Goal: Task Accomplishment & Management: Complete application form

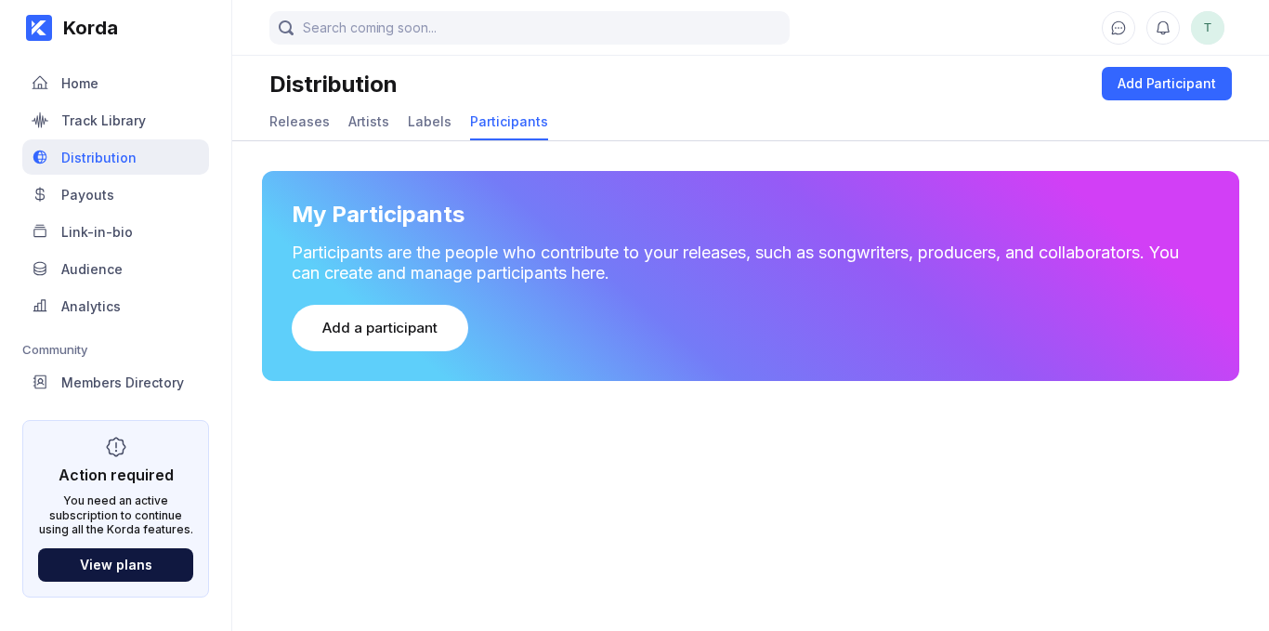
click at [122, 145] on div "Distribution" at bounding box center [115, 156] width 187 height 35
click at [142, 109] on div "Track Library" at bounding box center [115, 119] width 187 height 35
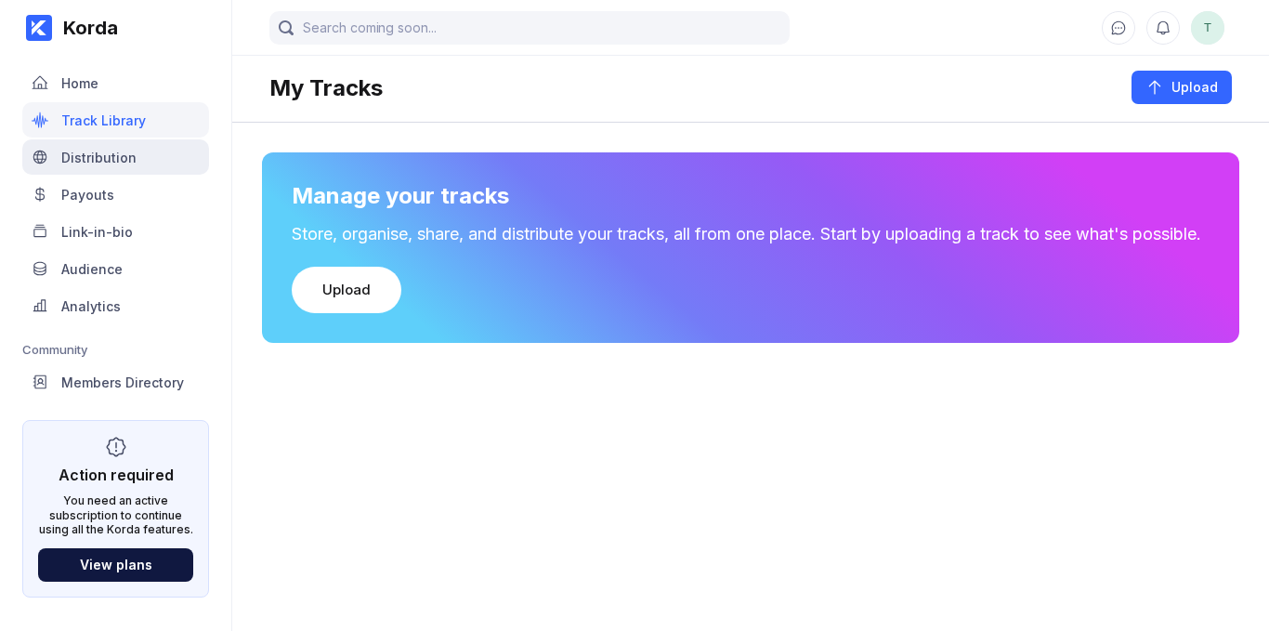
click at [116, 152] on div "Distribution" at bounding box center [98, 158] width 75 height 16
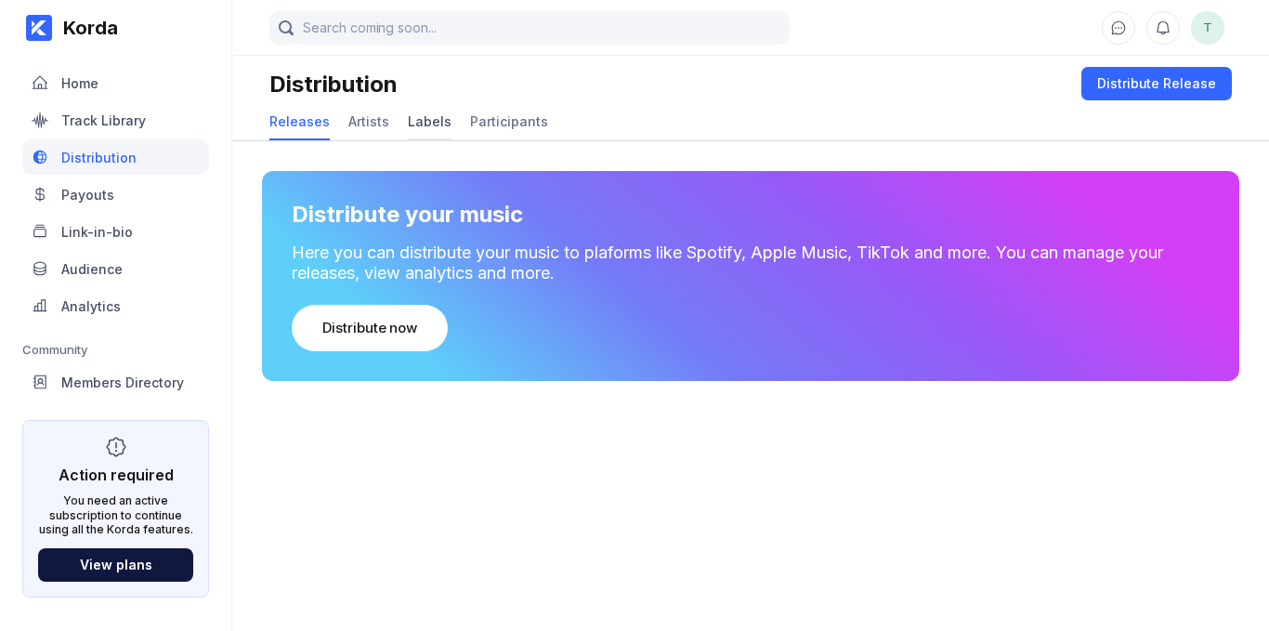
click at [423, 110] on div "Labels" at bounding box center [430, 122] width 44 height 36
click at [425, 123] on div "Labels" at bounding box center [430, 121] width 44 height 16
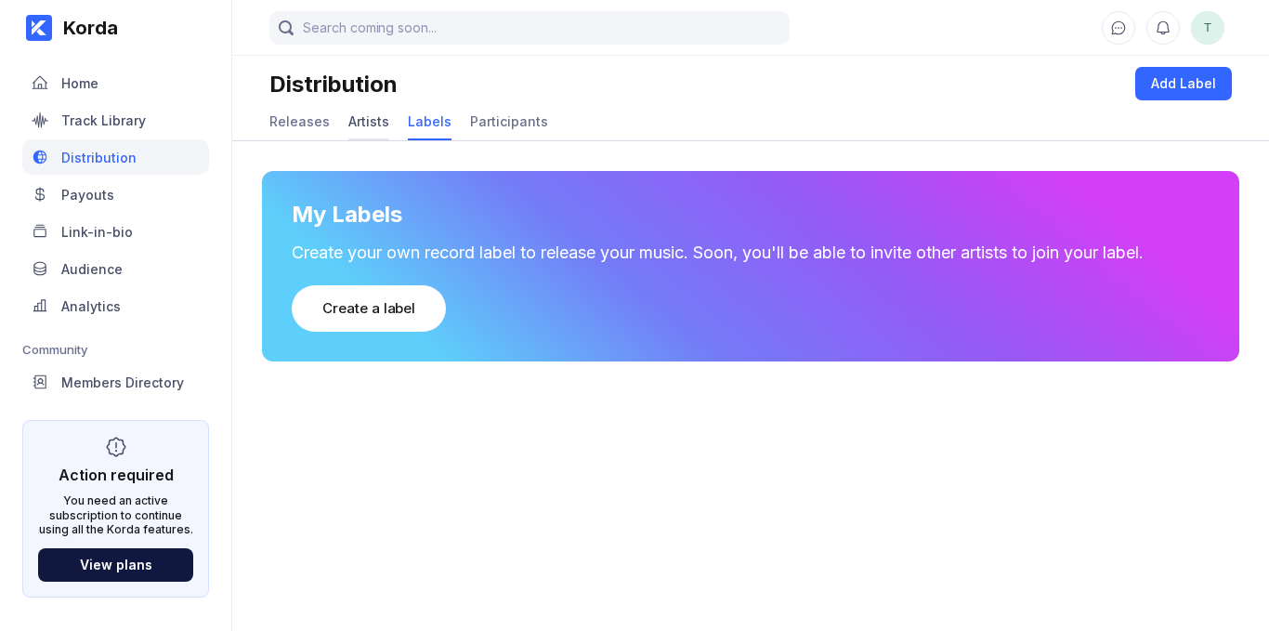
click at [382, 134] on div "Artists" at bounding box center [368, 122] width 41 height 36
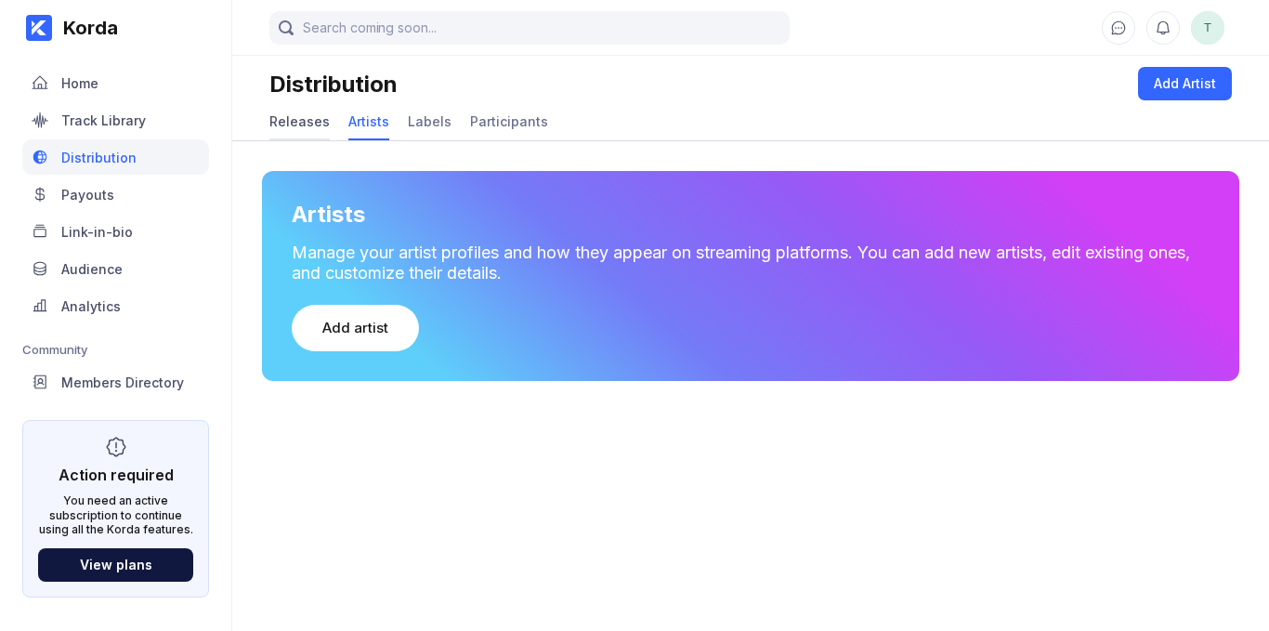
click at [282, 124] on div "Releases" at bounding box center [299, 121] width 60 height 16
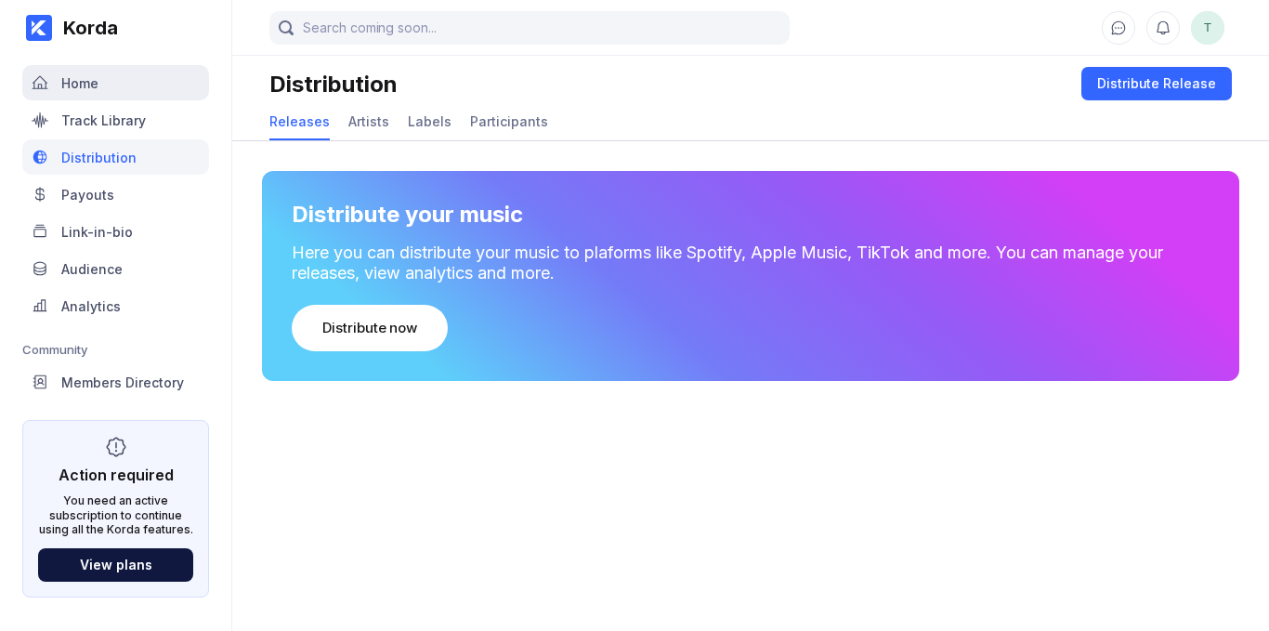
click at [121, 91] on div "Home" at bounding box center [115, 82] width 187 height 35
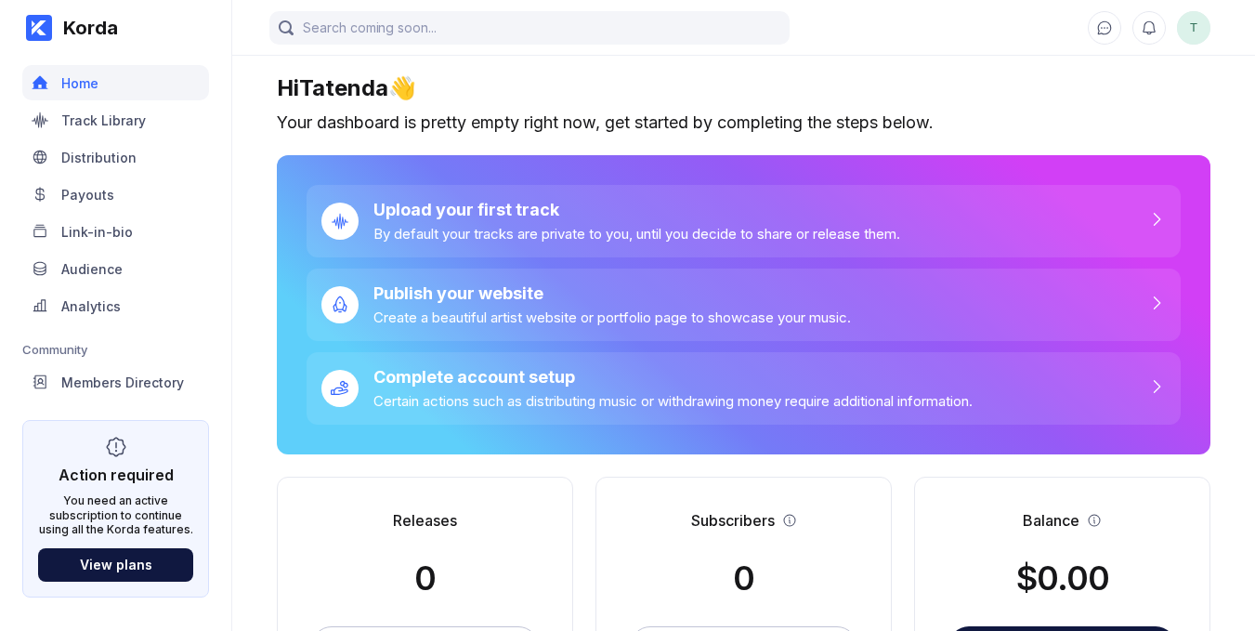
scroll to position [93, 0]
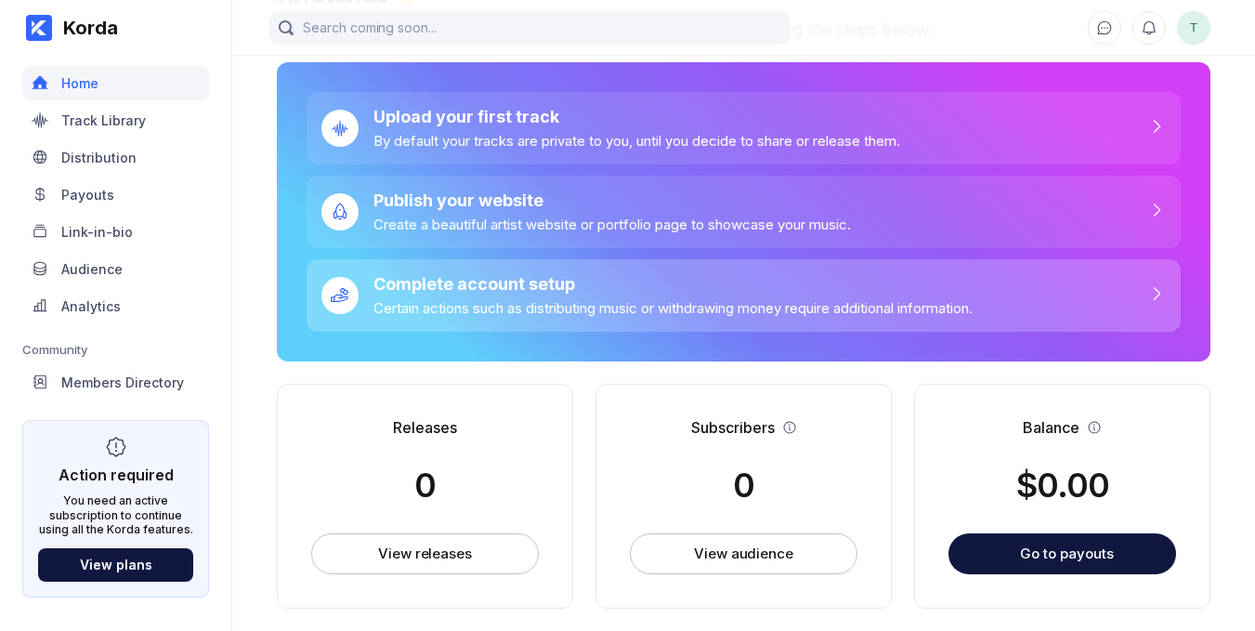
click at [1071, 300] on div "Complete account setup Certain actions such as distributing music or withdrawin…" at bounding box center [744, 295] width 874 height 72
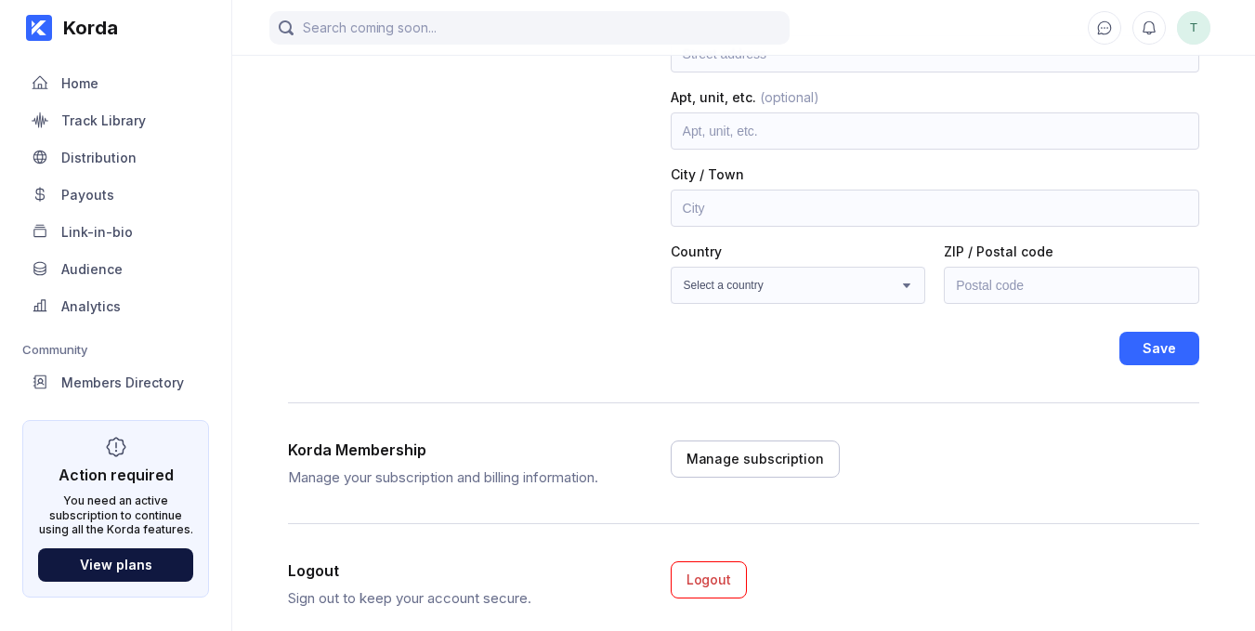
scroll to position [211, 0]
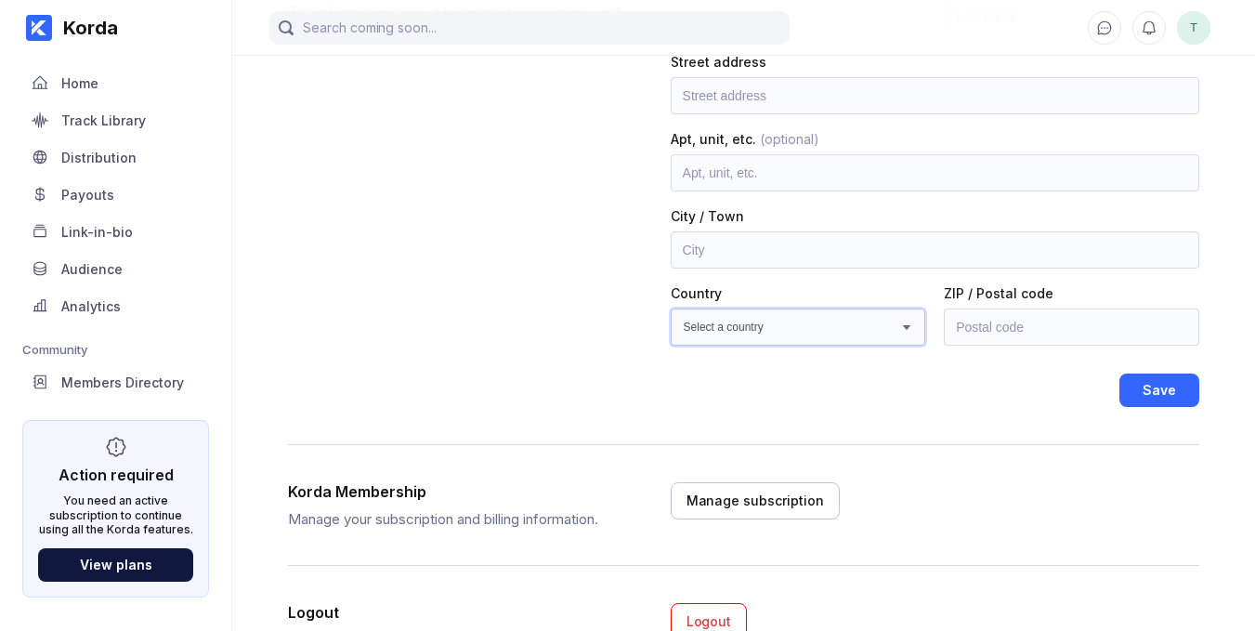
click at [867, 329] on select "Select a country [GEOGRAPHIC_DATA] [GEOGRAPHIC_DATA] [GEOGRAPHIC_DATA] [GEOGRAP…" at bounding box center [798, 326] width 255 height 37
select select "ZW"
click at [671, 308] on select "Select a country [GEOGRAPHIC_DATA] [GEOGRAPHIC_DATA] [GEOGRAPHIC_DATA] [GEOGRAP…" at bounding box center [798, 326] width 255 height 37
click at [1055, 326] on input "text" at bounding box center [1071, 326] width 255 height 37
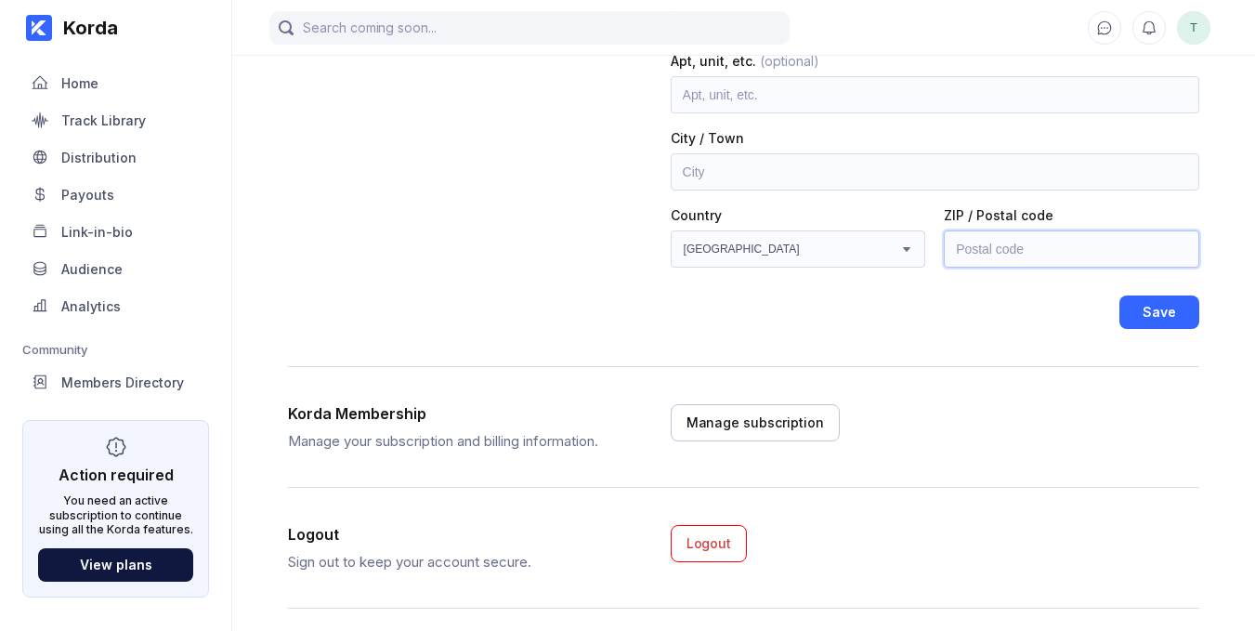
scroll to position [304, 0]
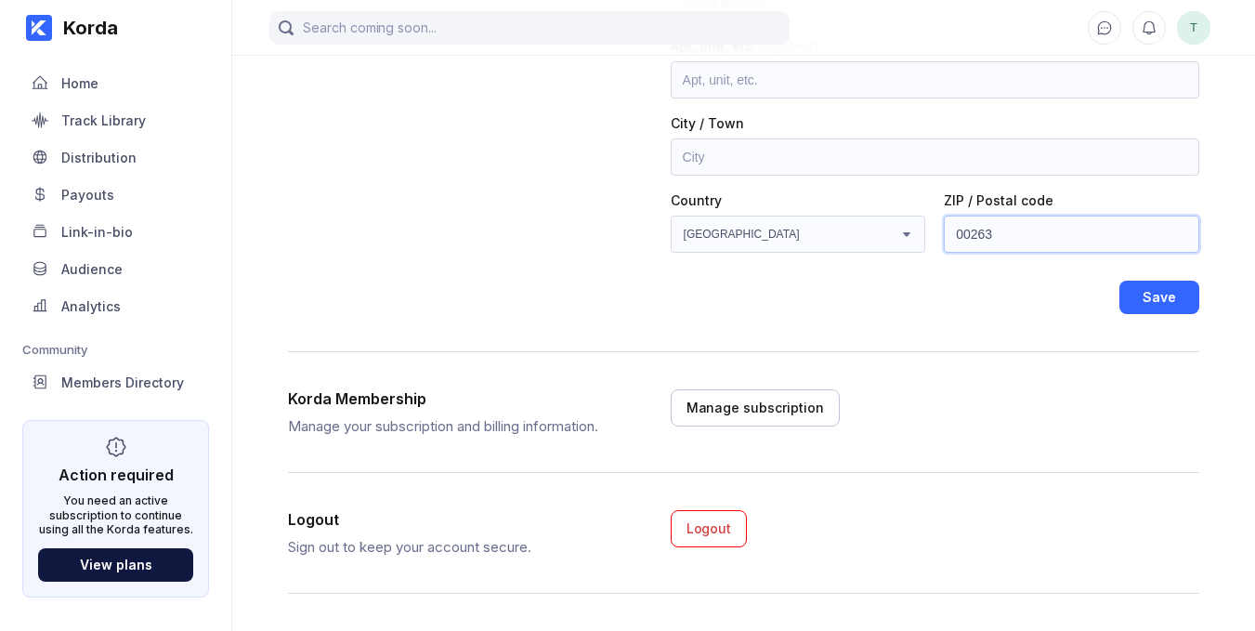
type input "00263"
click at [810, 167] on input "text" at bounding box center [935, 156] width 528 height 37
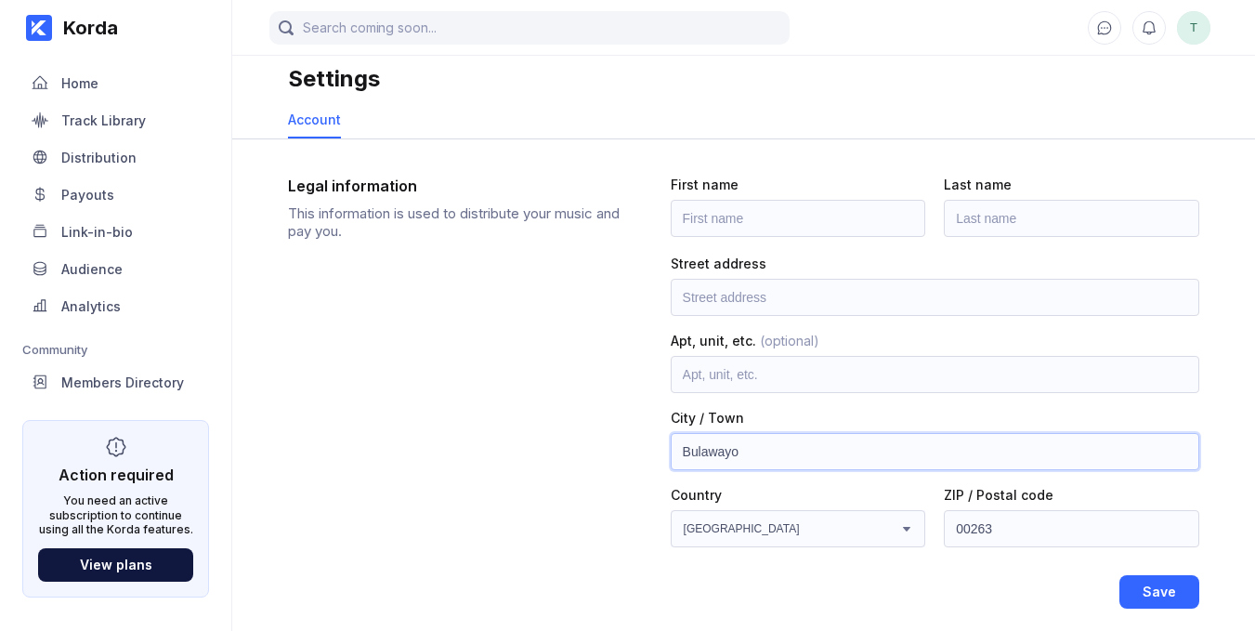
scroll to position [0, 0]
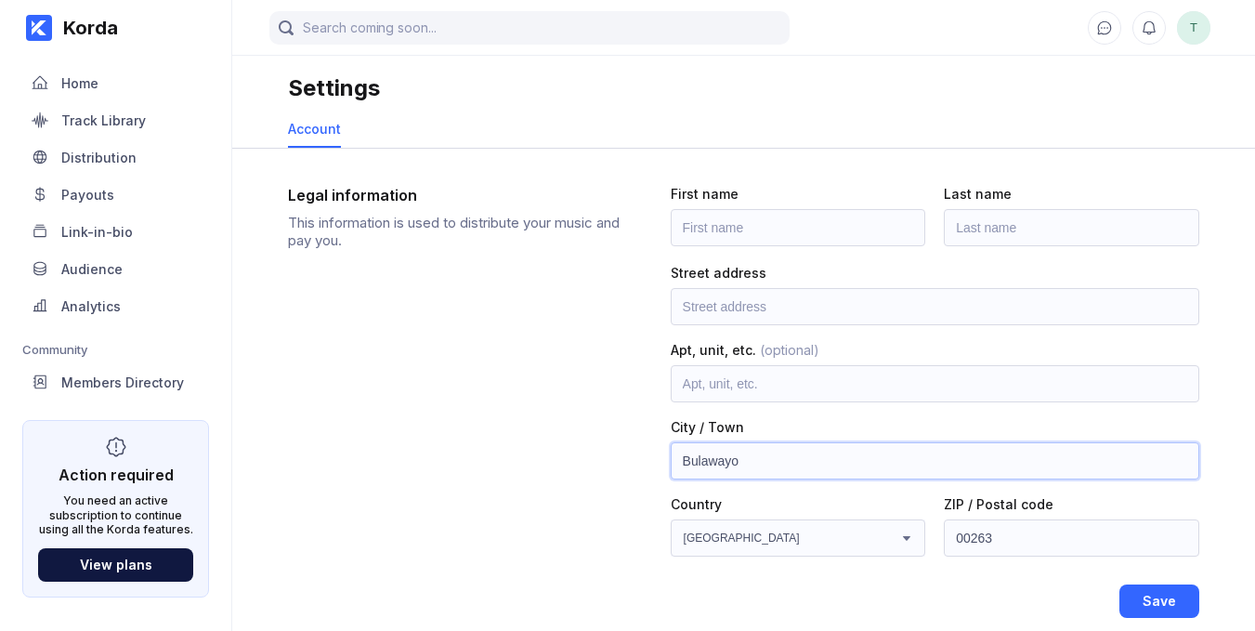
type input "Bulawayo"
click at [812, 230] on input "text" at bounding box center [798, 227] width 255 height 37
type input "R"
type input "Tatenda"
click at [995, 218] on input "text" at bounding box center [1071, 227] width 255 height 37
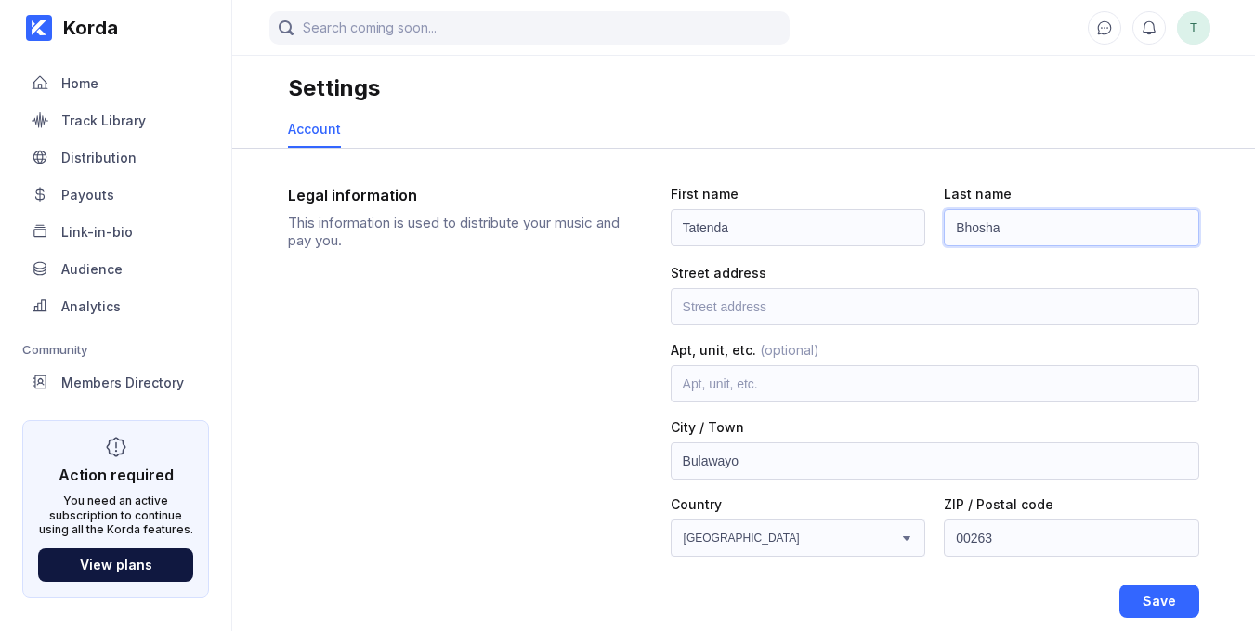
type input "Bhosha"
click at [738, 313] on input "text" at bounding box center [935, 306] width 528 height 37
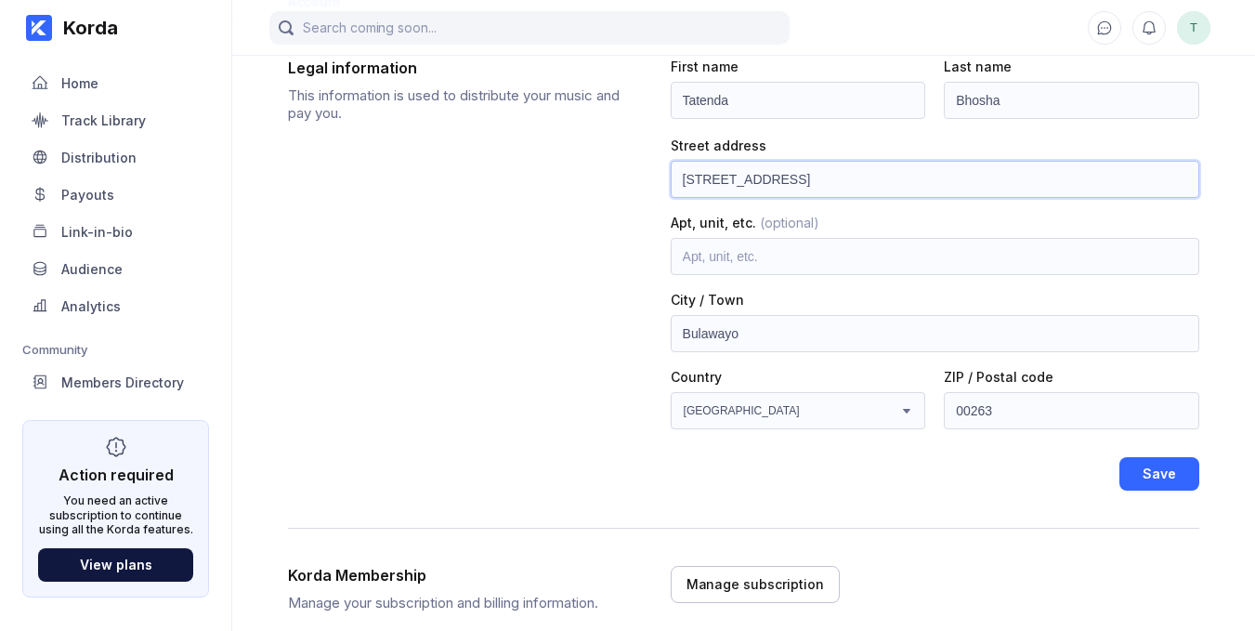
scroll to position [186, 0]
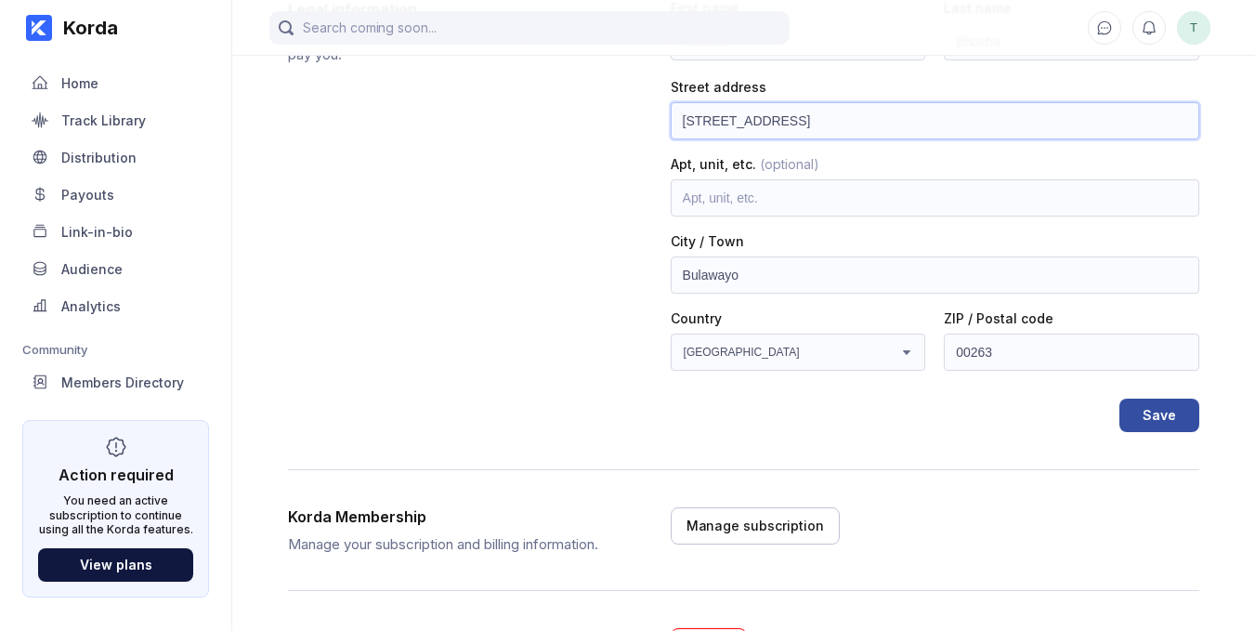
type input "[STREET_ADDRESS]"
click at [1182, 409] on button "Save" at bounding box center [1159, 414] width 80 height 33
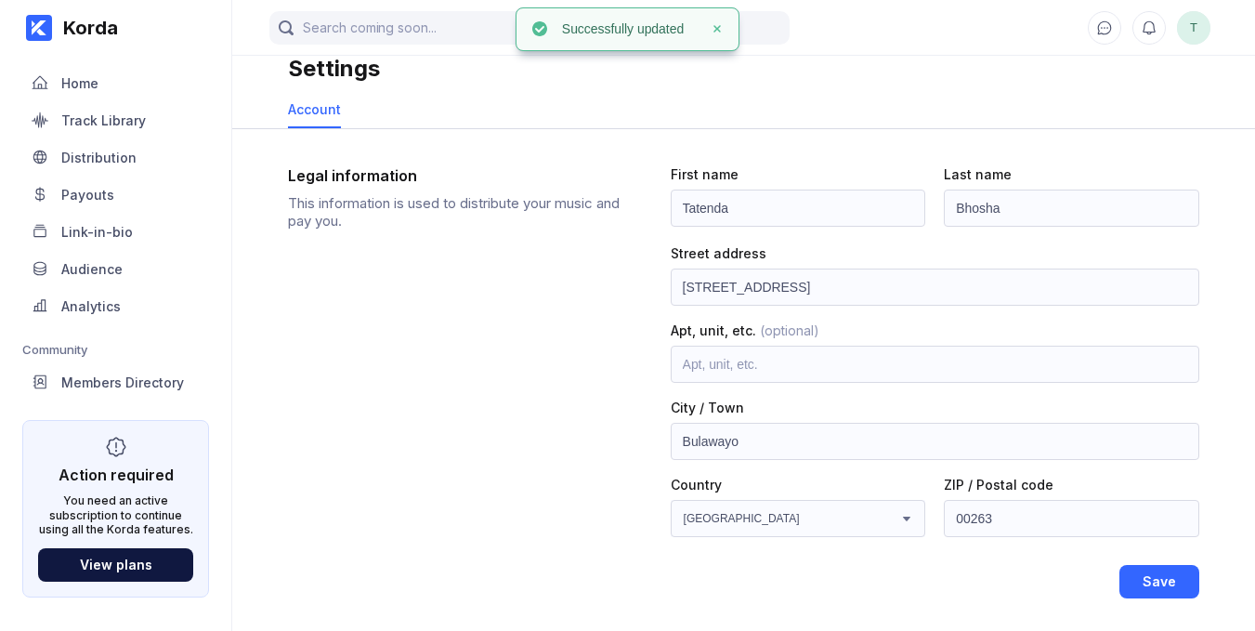
scroll to position [0, 0]
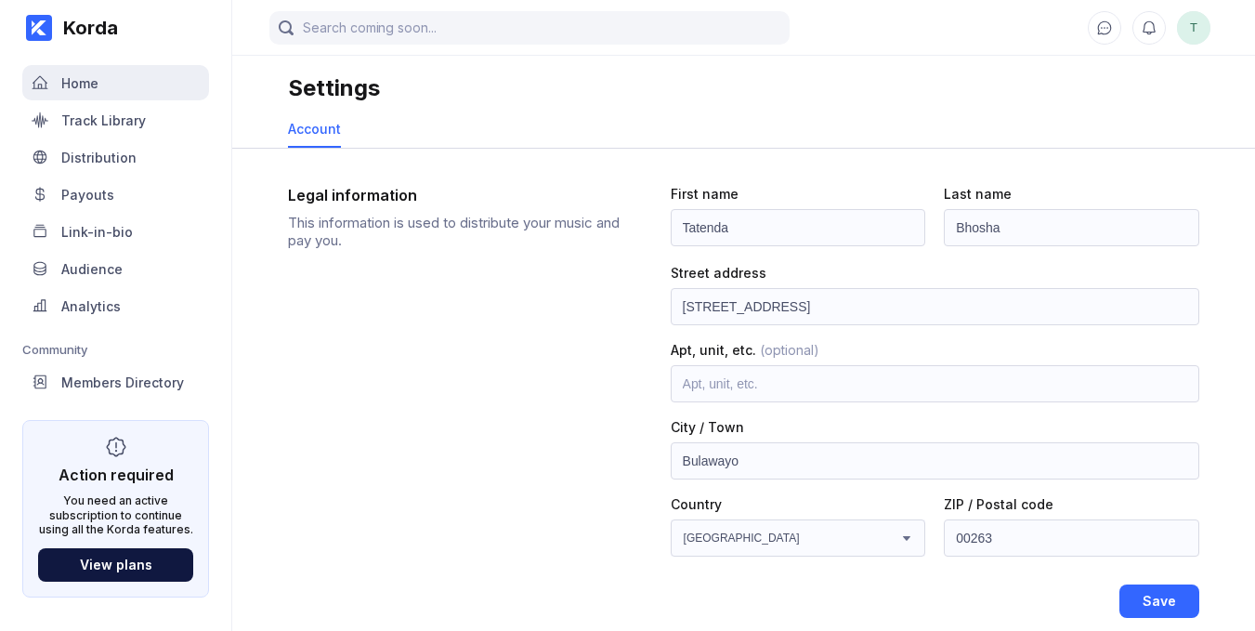
click at [120, 87] on div "Home" at bounding box center [115, 82] width 187 height 35
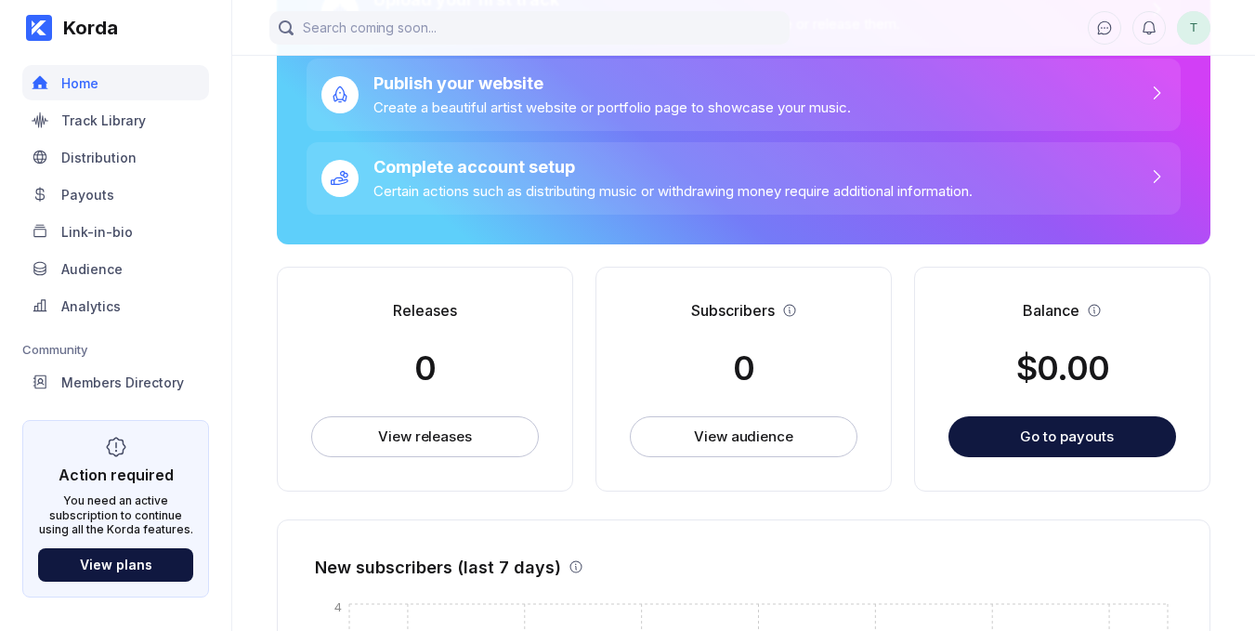
scroll to position [279, 0]
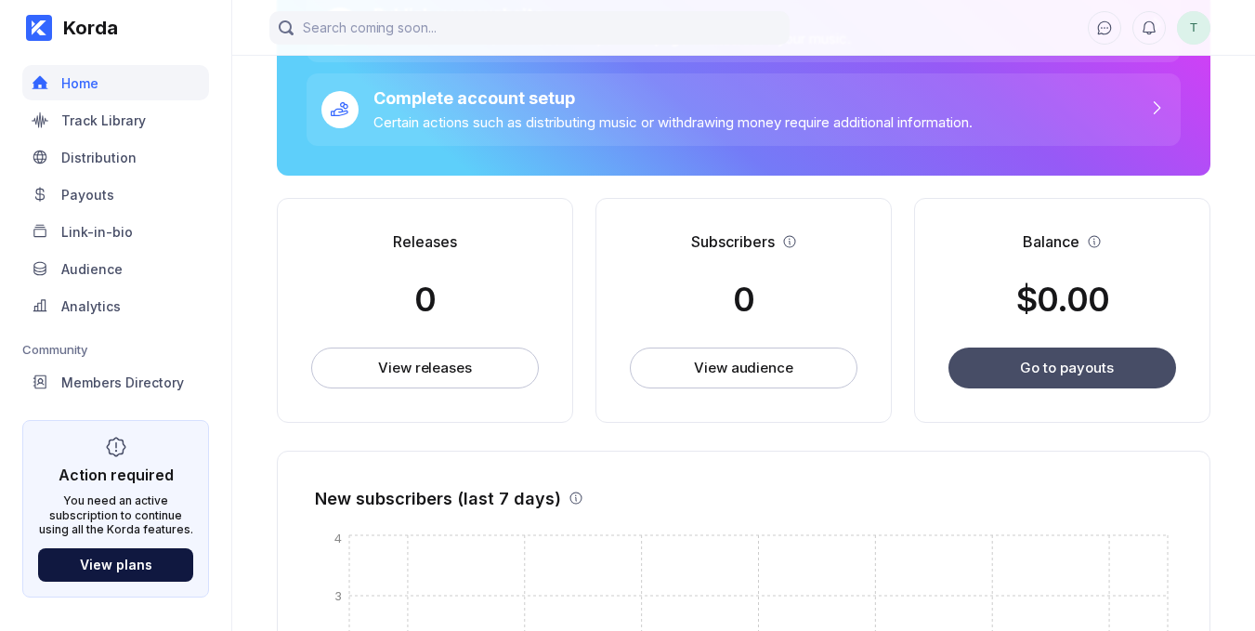
click at [1129, 386] on button "Go to payouts" at bounding box center [1062, 367] width 228 height 41
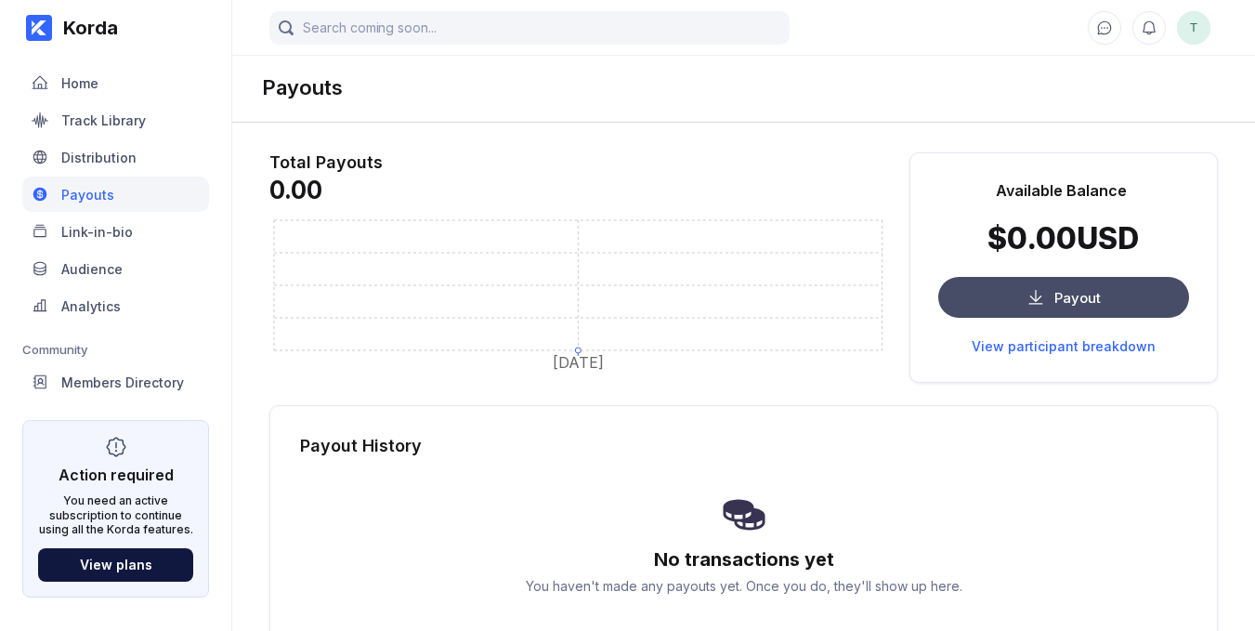
click at [1076, 289] on div "Payout" at bounding box center [1077, 298] width 46 height 18
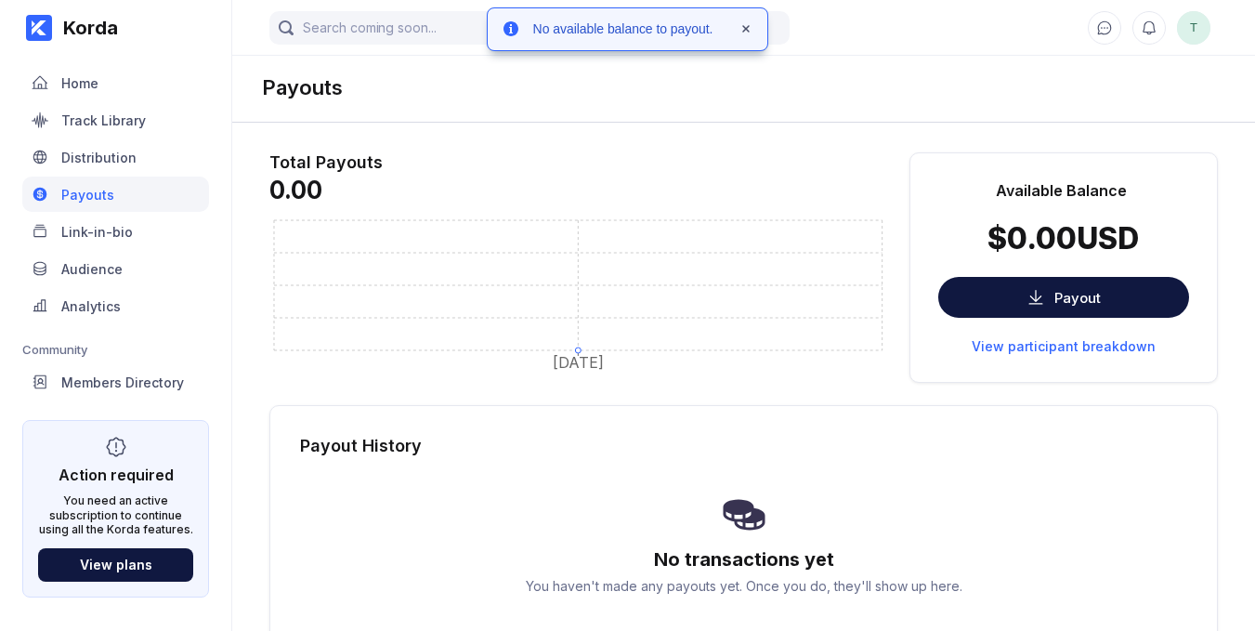
click at [495, 78] on div "Payouts" at bounding box center [743, 87] width 1023 height 71
click at [742, 24] on icon at bounding box center [745, 28] width 11 height 11
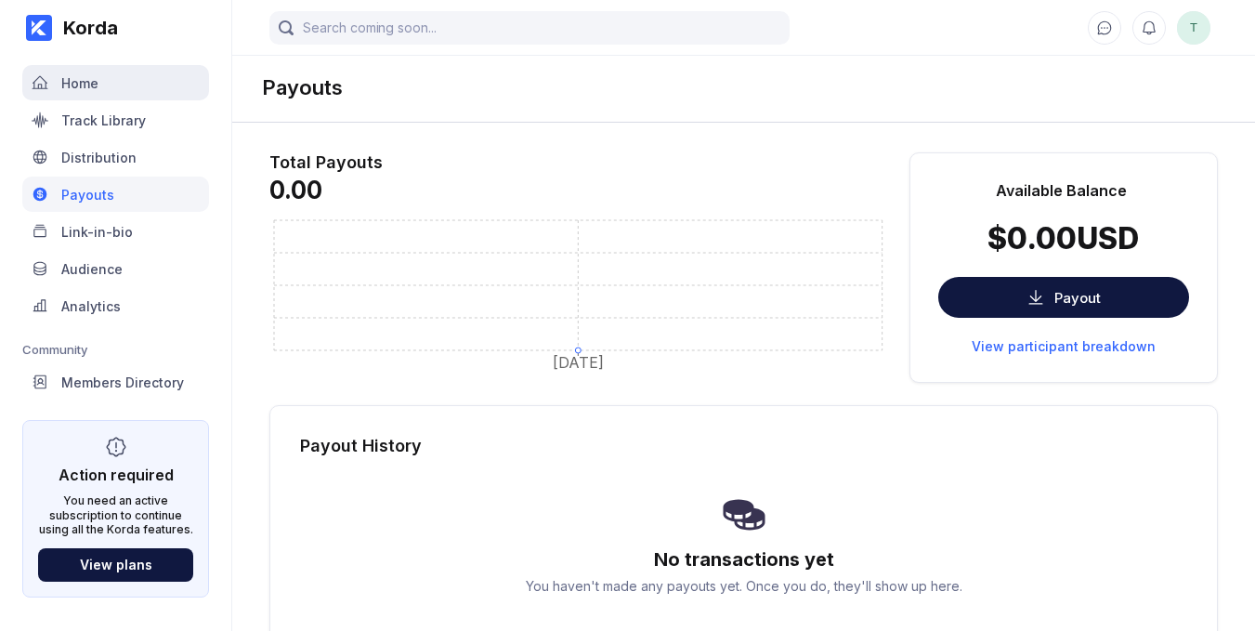
click at [46, 84] on icon at bounding box center [41, 82] width 16 height 13
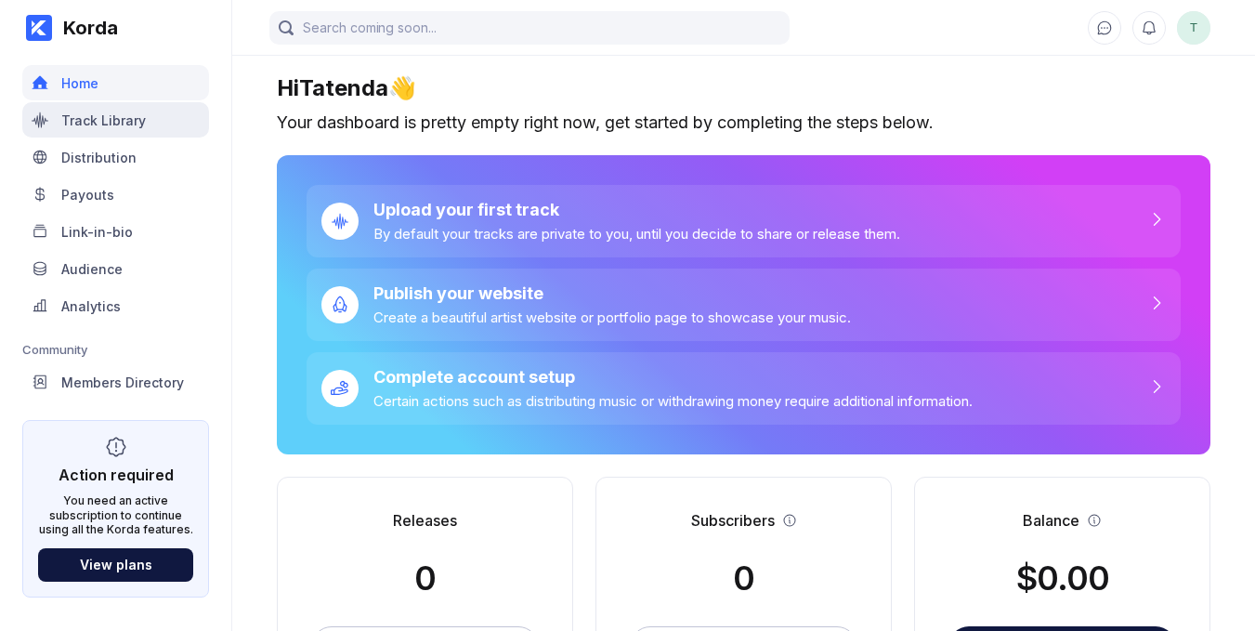
click at [84, 131] on div "Track Library" at bounding box center [115, 119] width 187 height 35
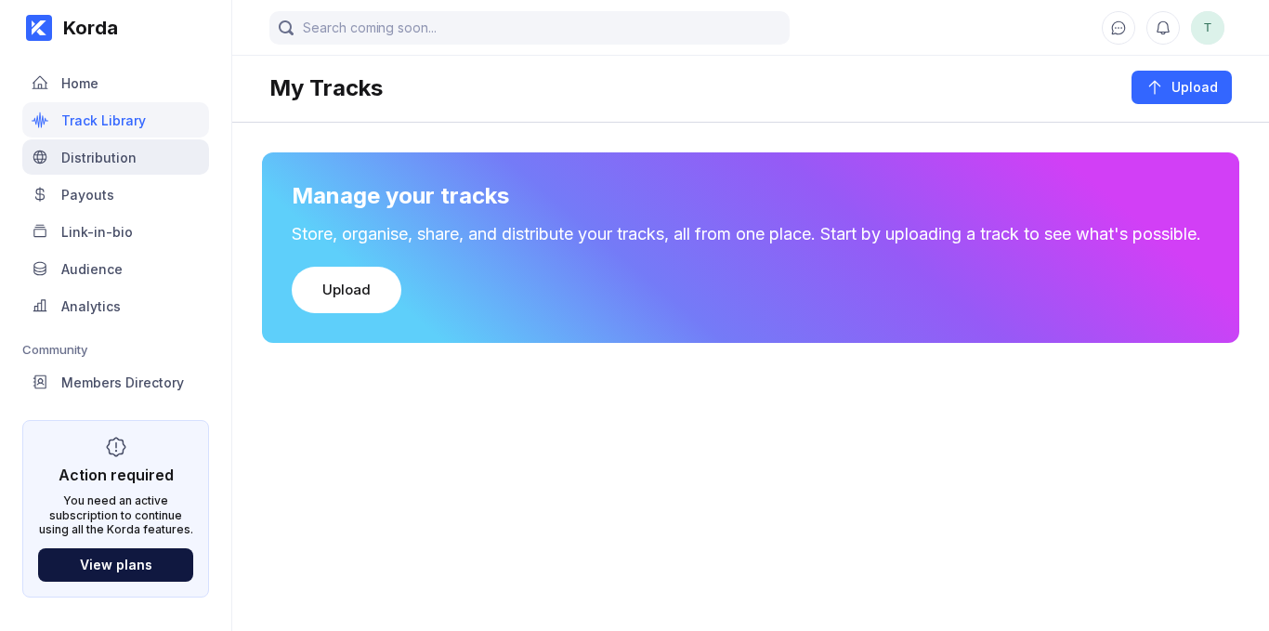
click at [87, 169] on div "Distribution" at bounding box center [115, 156] width 187 height 35
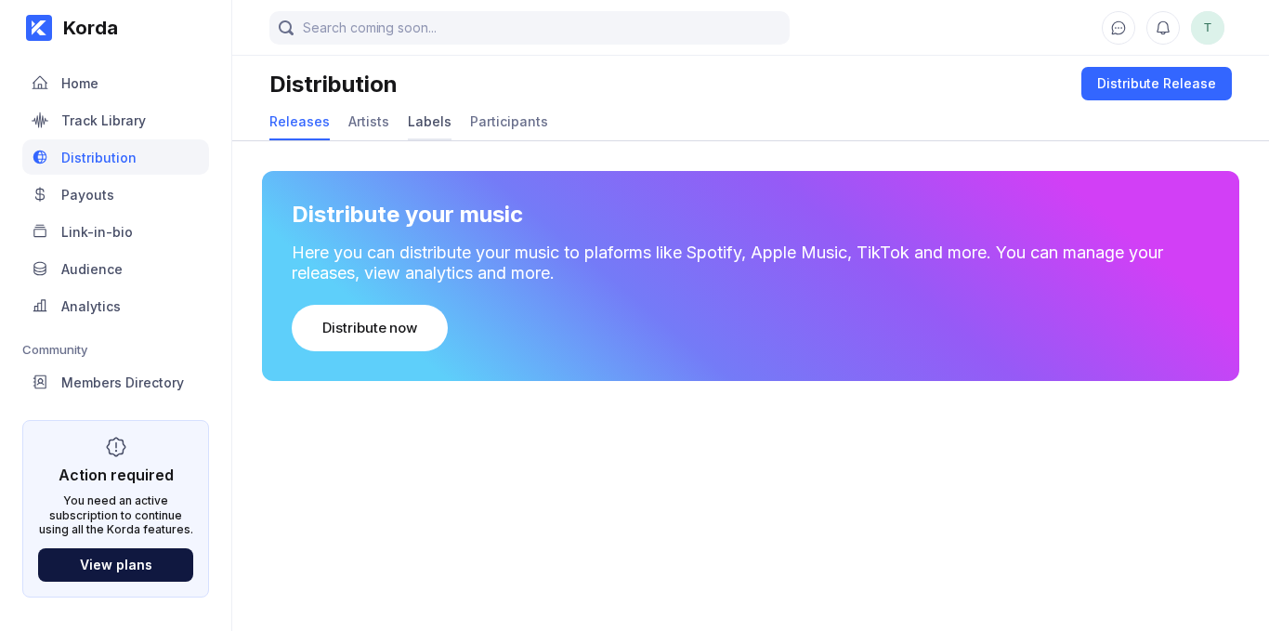
click at [417, 132] on div "Labels" at bounding box center [430, 122] width 44 height 36
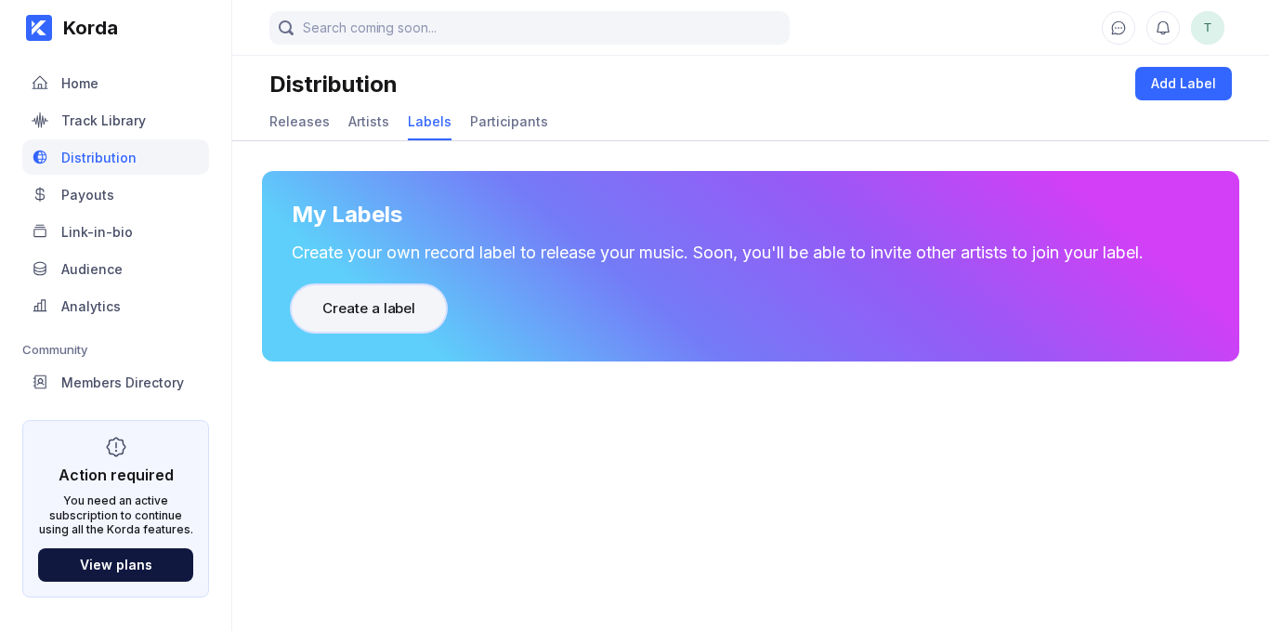
click at [356, 309] on div "Create a label" at bounding box center [368, 308] width 93 height 19
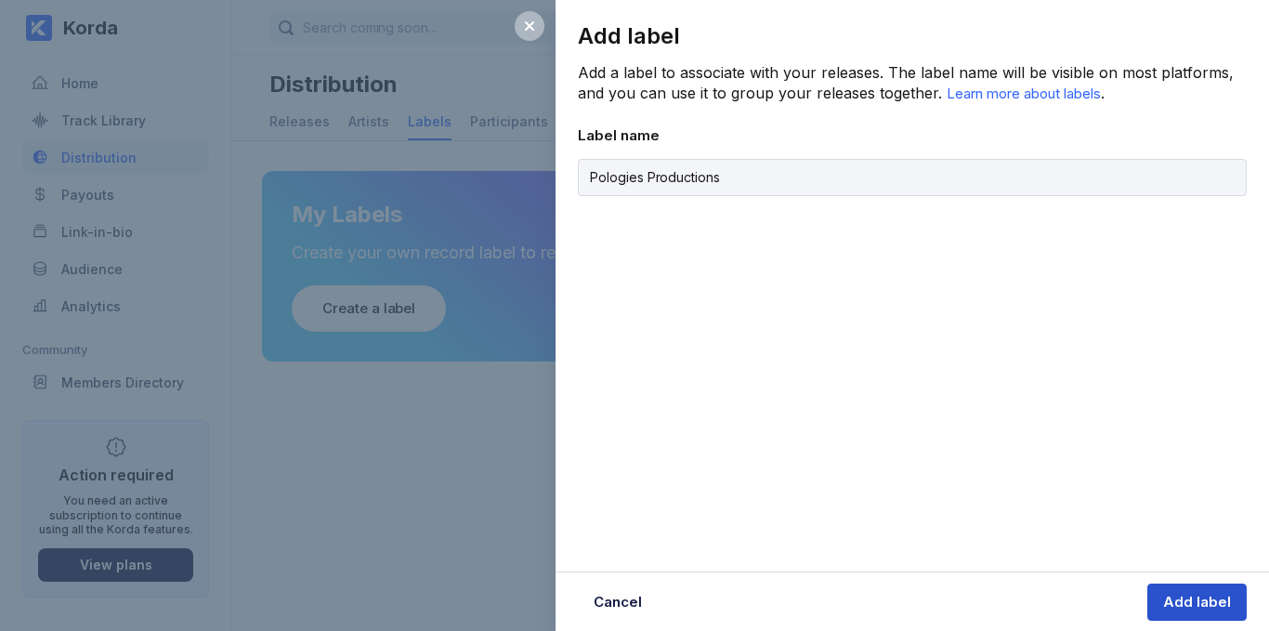
type input "Pologies Productions"
click at [1198, 610] on div "Add label" at bounding box center [1197, 602] width 68 height 19
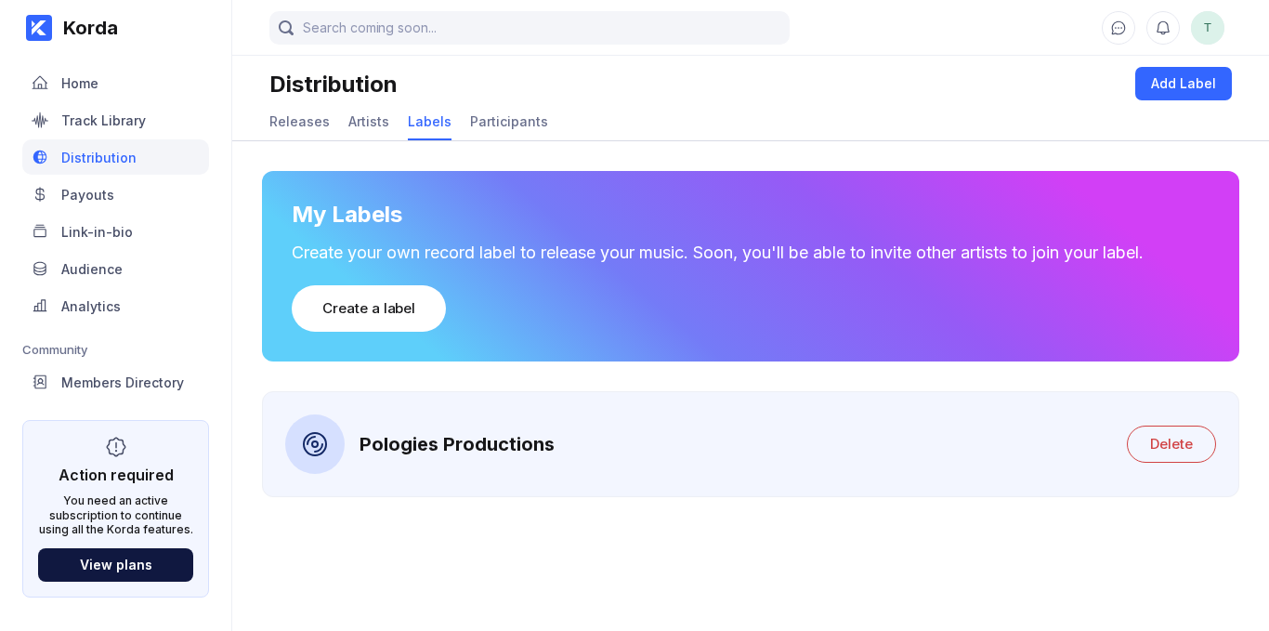
click at [496, 463] on div "Pologies Productions" at bounding box center [419, 443] width 269 height 59
click at [495, 454] on div "Pologies Productions" at bounding box center [456, 444] width 195 height 22
click at [316, 464] on div at bounding box center [314, 443] width 59 height 59
click at [362, 127] on div "Artists" at bounding box center [368, 121] width 41 height 16
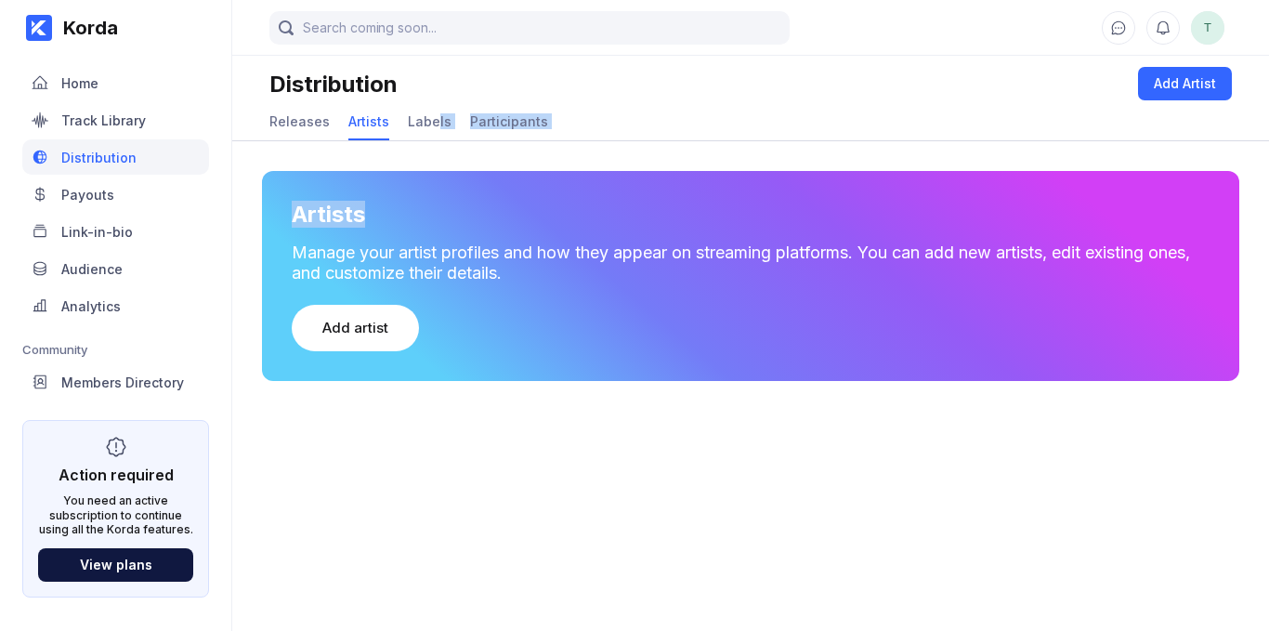
click at [432, 142] on main "T Distribution Add Artist Releases Artists Labels Participants Artists Manage y…" at bounding box center [750, 296] width 1037 height 593
click at [417, 124] on div "Labels" at bounding box center [430, 121] width 44 height 16
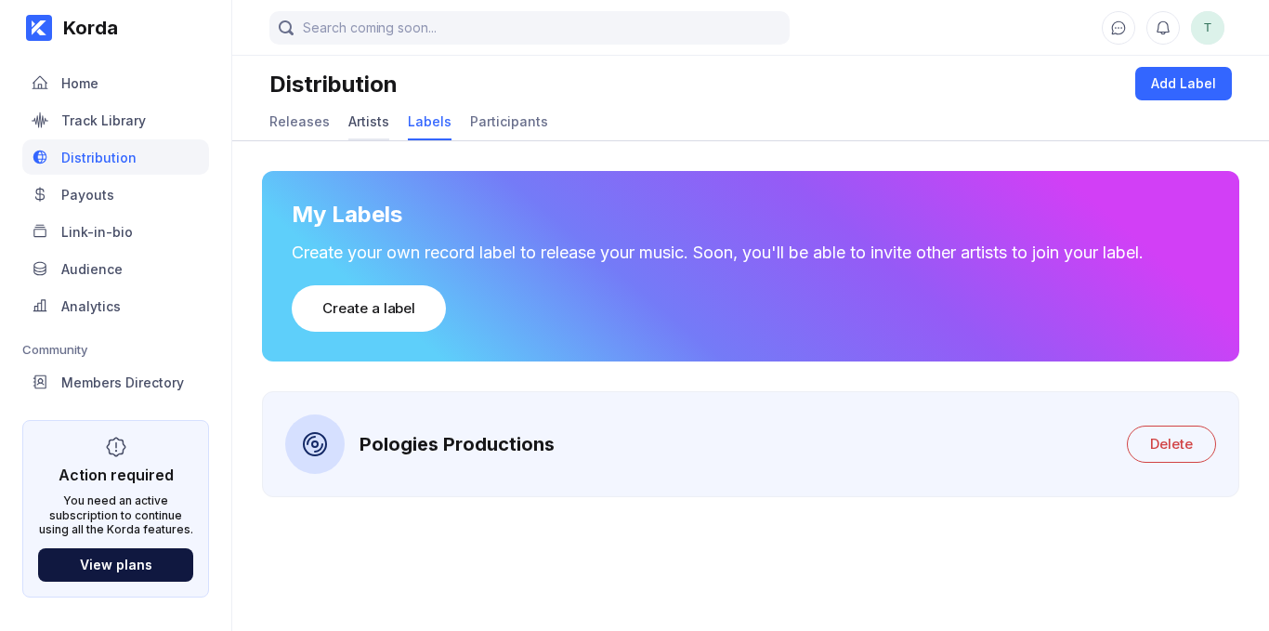
click at [366, 128] on div "Artists" at bounding box center [368, 122] width 41 height 36
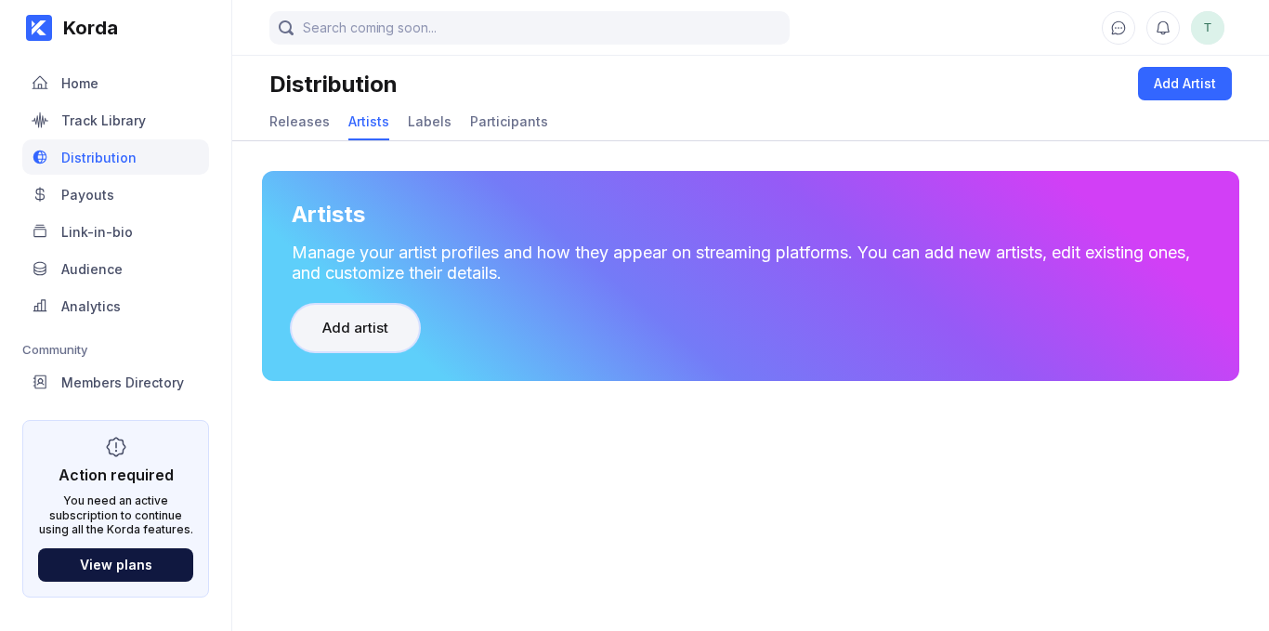
click at [331, 324] on div "Add artist" at bounding box center [355, 328] width 66 height 19
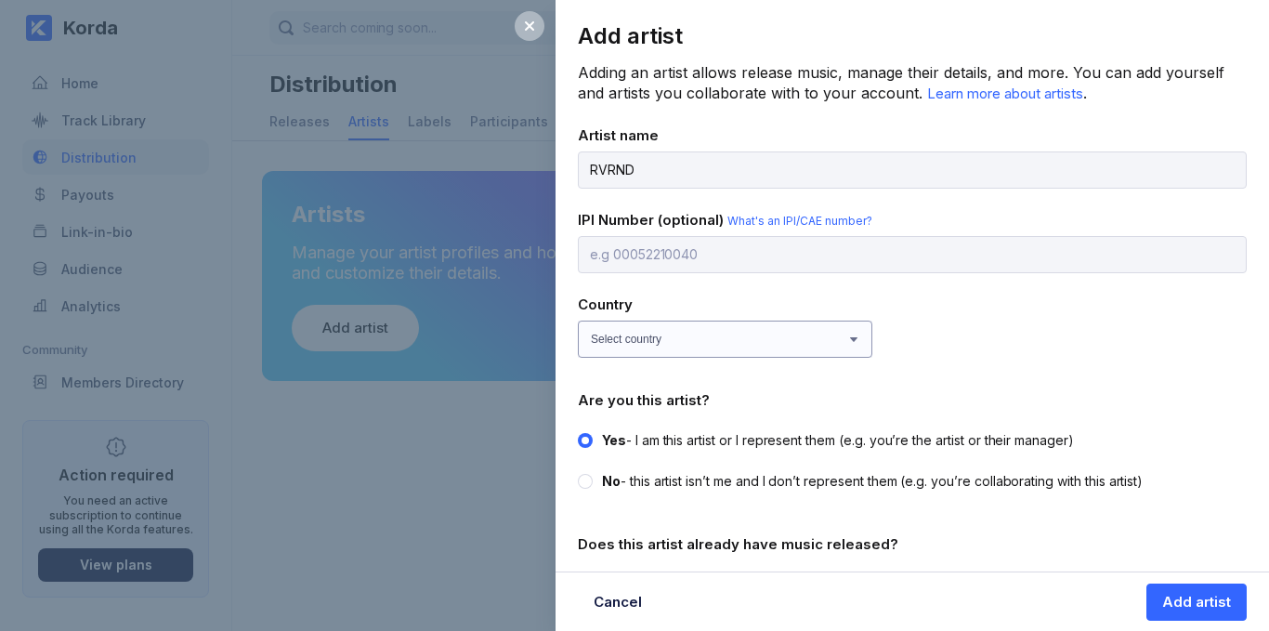
type input "RVRND"
click at [738, 356] on select "Select country [GEOGRAPHIC_DATA] [GEOGRAPHIC_DATA] [GEOGRAPHIC_DATA] [GEOGRAPHI…" at bounding box center [725, 338] width 294 height 37
select select "ZW"
click at [578, 320] on select "Select country [GEOGRAPHIC_DATA] [GEOGRAPHIC_DATA] [GEOGRAPHIC_DATA] [GEOGRAPHI…" at bounding box center [725, 338] width 294 height 37
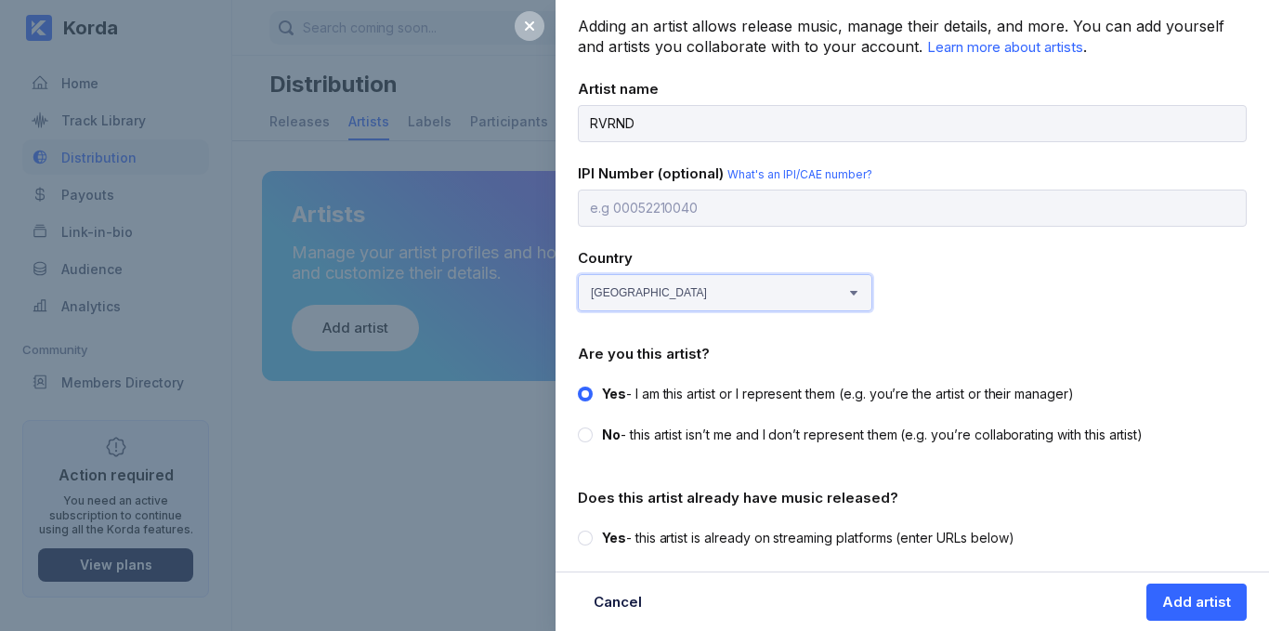
scroll to position [89, 0]
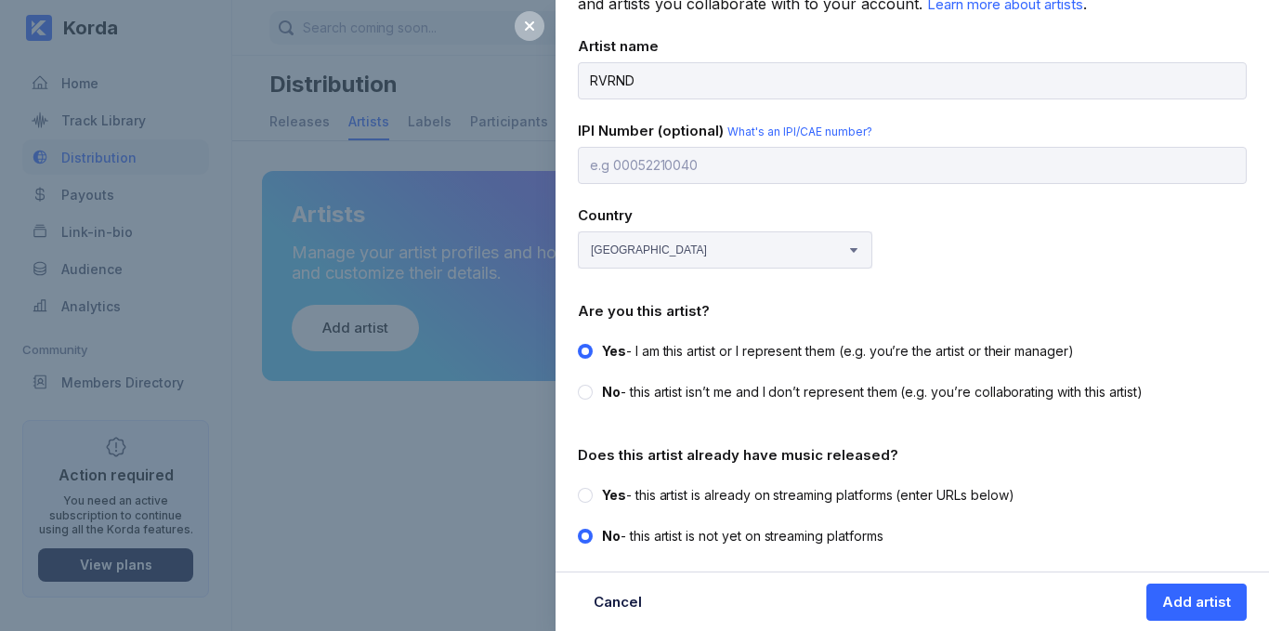
click at [587, 499] on div at bounding box center [585, 495] width 15 height 15
click at [579, 487] on input "Yes - this artist is already on streaming platforms (enter URLs below)" at bounding box center [578, 486] width 1 height 1
radio input "true"
radio input "false"
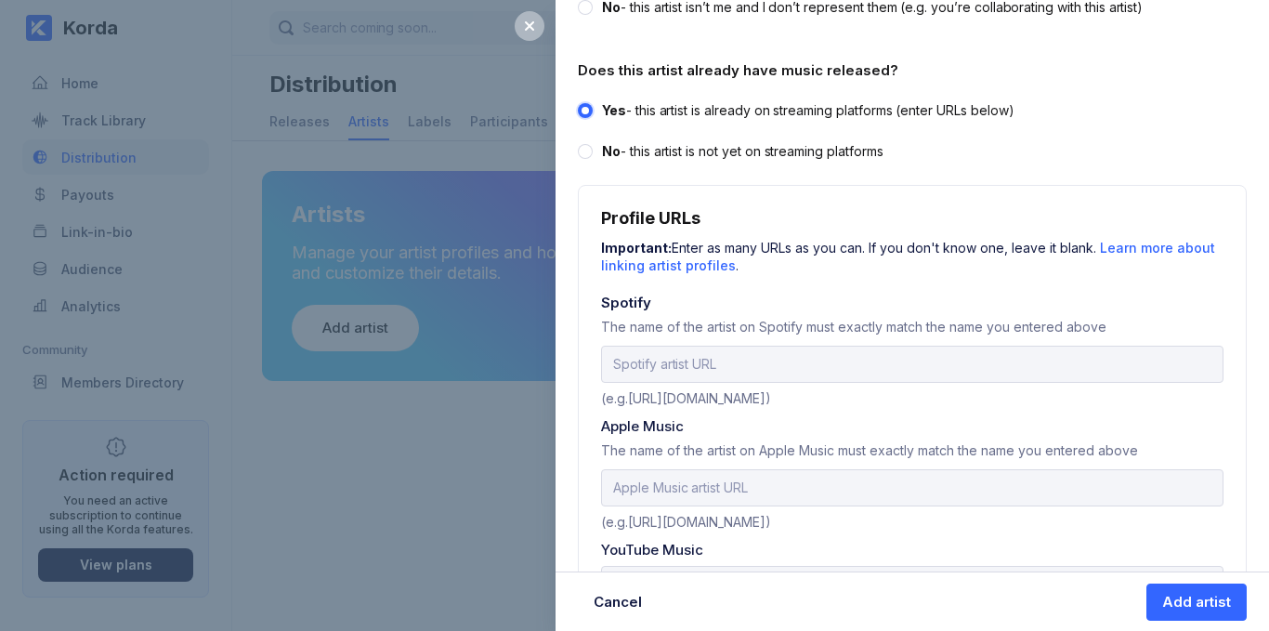
scroll to position [399, 0]
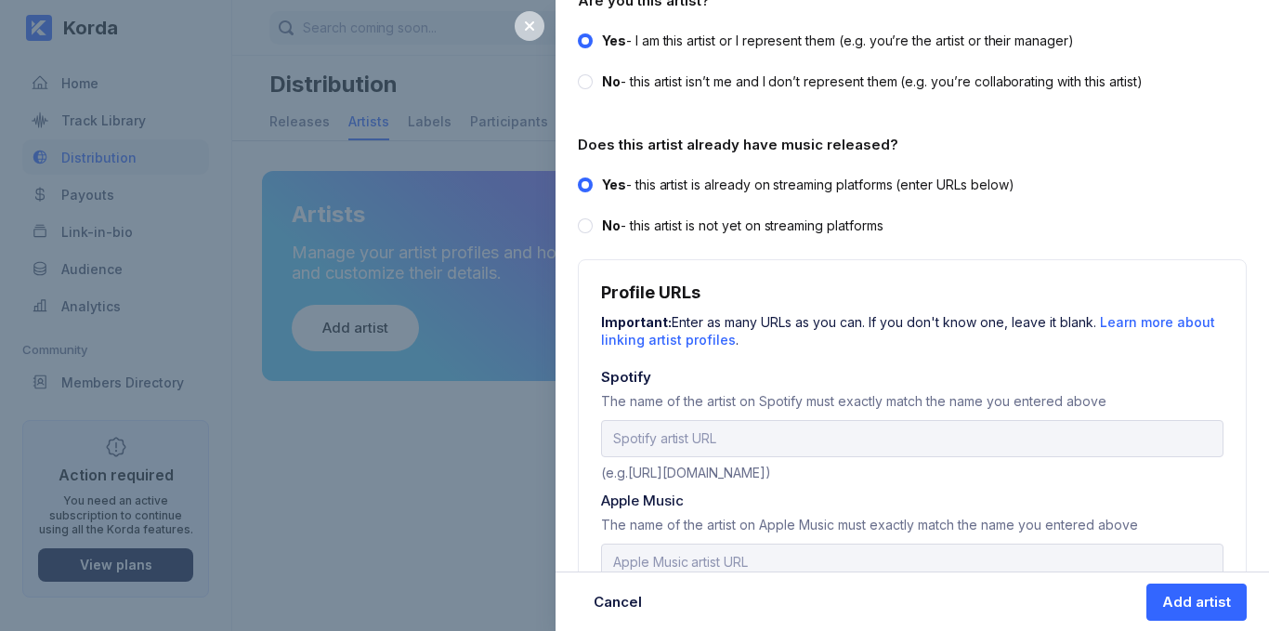
click at [522, 27] on icon at bounding box center [529, 26] width 15 height 15
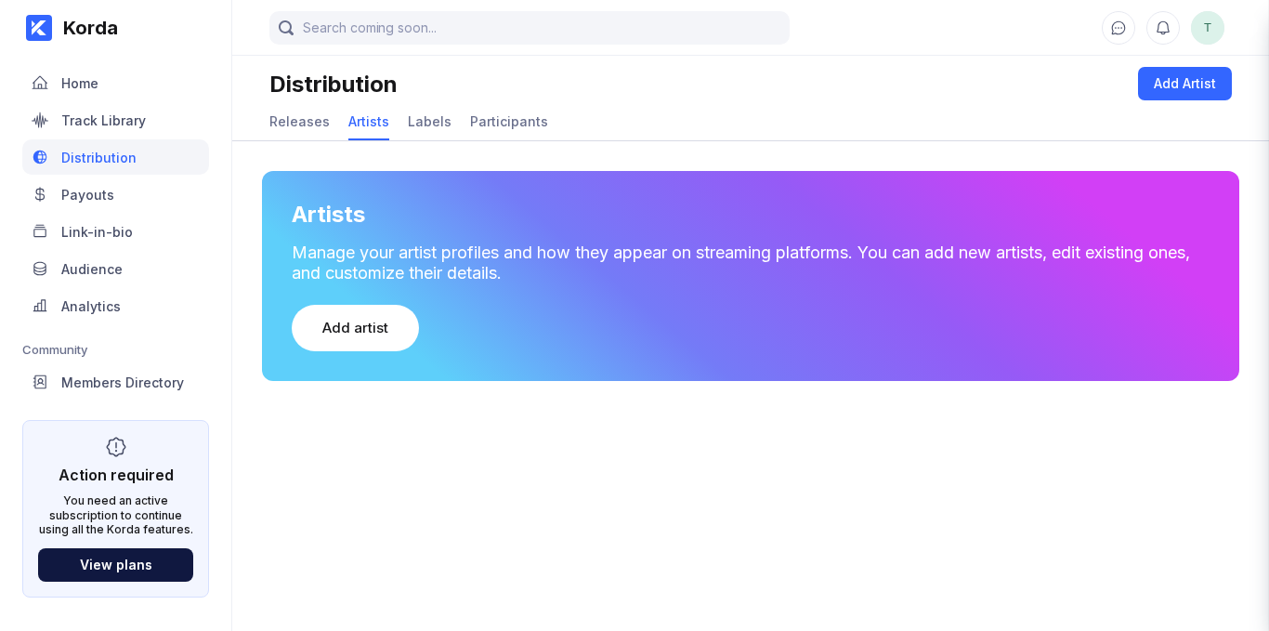
scroll to position [0, 0]
click at [369, 338] on button "Add artist" at bounding box center [355, 328] width 127 height 46
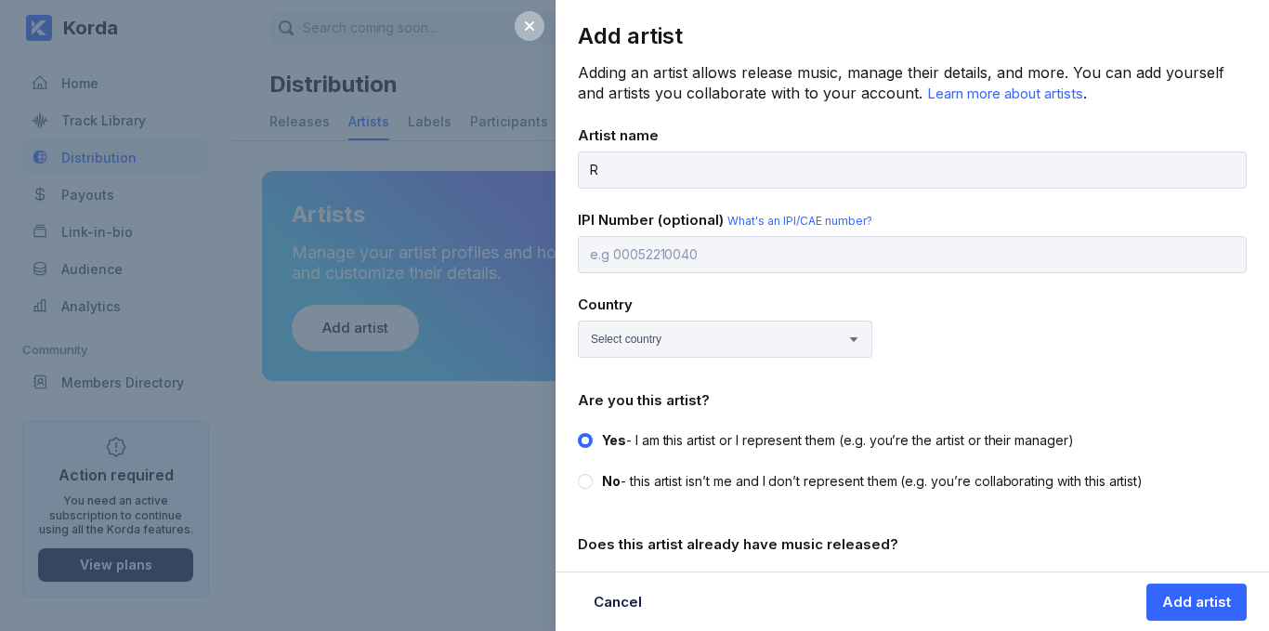
type input "RVRND"
click at [787, 228] on div "IPI Number (optional) What's an IPI/CAE number?" at bounding box center [912, 242] width 669 height 62
click at [769, 217] on span "What's an IPI/CAE number?" at bounding box center [799, 221] width 145 height 14
click at [686, 342] on select "Select country [GEOGRAPHIC_DATA] [GEOGRAPHIC_DATA] [GEOGRAPHIC_DATA] [GEOGRAPHI…" at bounding box center [725, 338] width 294 height 37
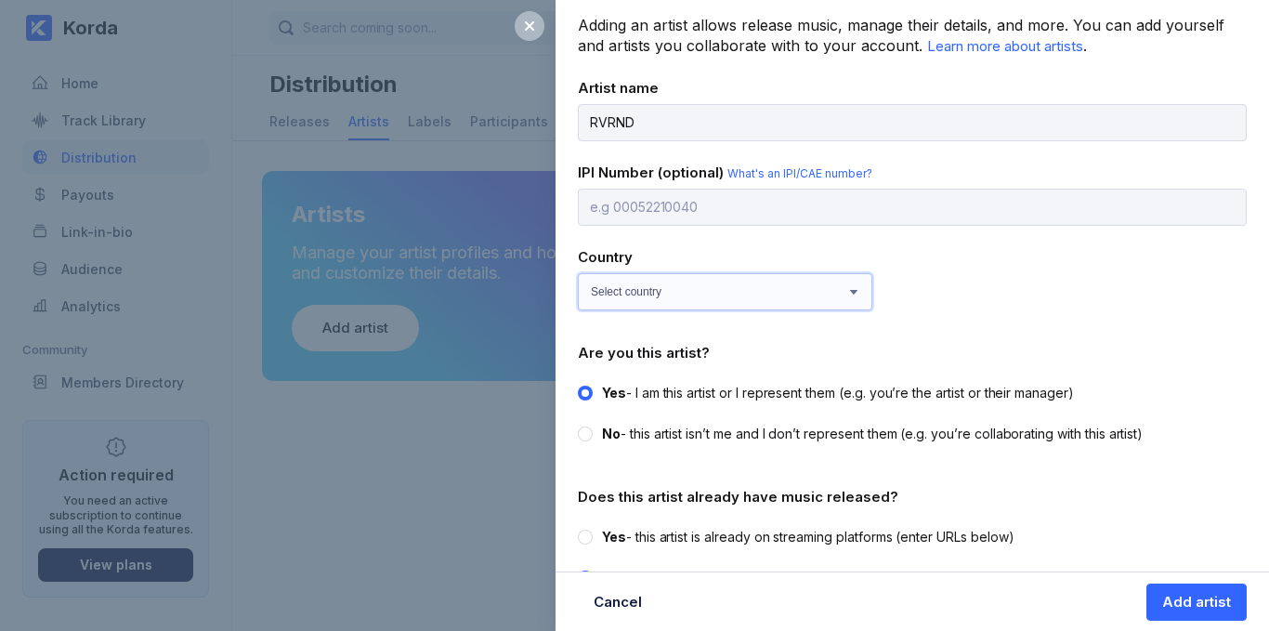
scroll to position [89, 0]
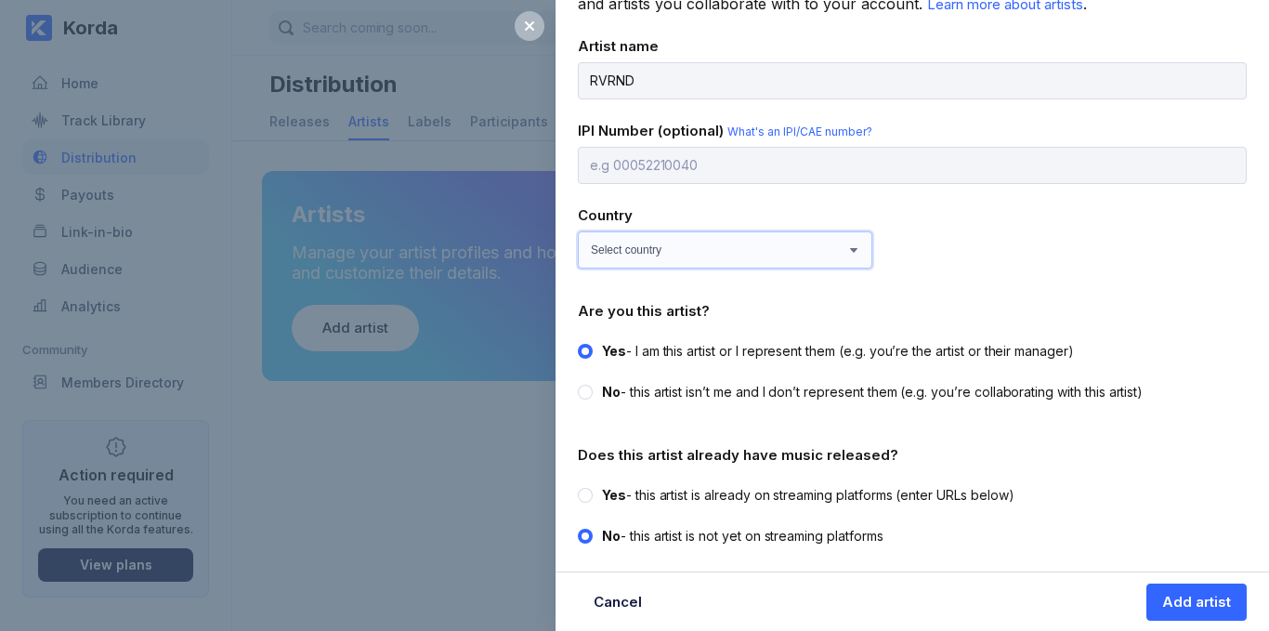
click at [694, 259] on select "Select country [GEOGRAPHIC_DATA] [GEOGRAPHIC_DATA] [GEOGRAPHIC_DATA] [GEOGRAPHI…" at bounding box center [725, 249] width 294 height 37
select select "ZW"
click at [578, 231] on select "Select country [GEOGRAPHIC_DATA] [GEOGRAPHIC_DATA] [GEOGRAPHIC_DATA] [GEOGRAPHI…" at bounding box center [725, 249] width 294 height 37
click at [606, 495] on span "Yes" at bounding box center [614, 495] width 24 height 16
click at [579, 487] on input "Yes - this artist is already on streaming platforms (enter URLs below)" at bounding box center [578, 486] width 1 height 1
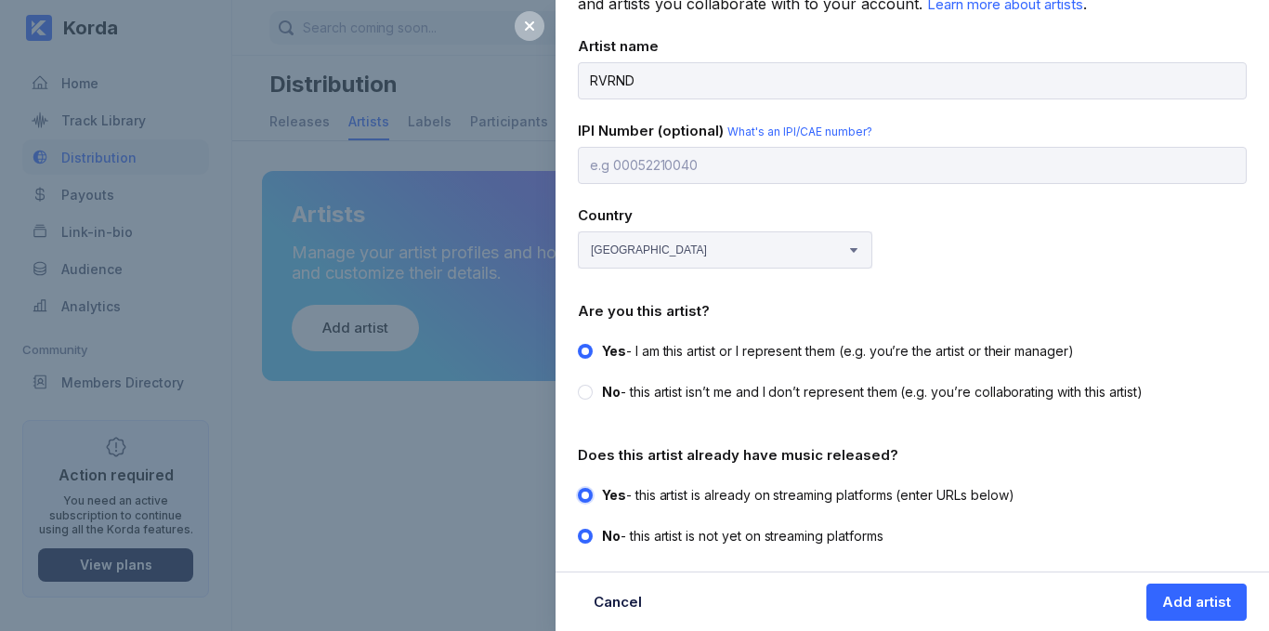
radio input "true"
radio input "false"
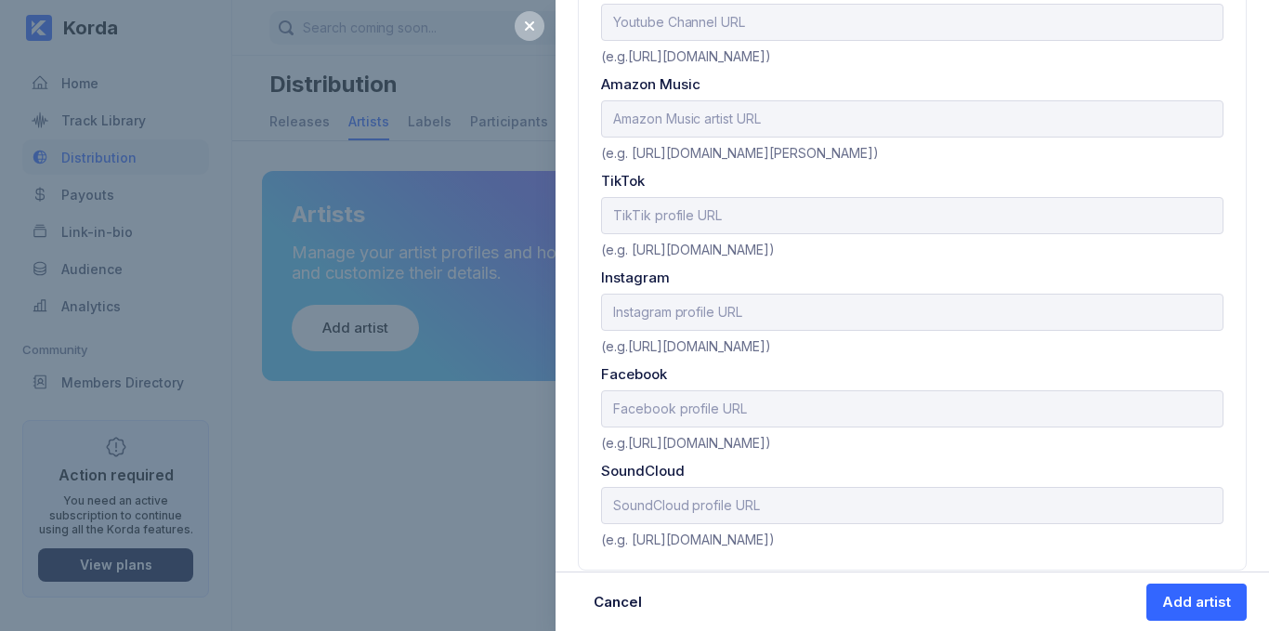
scroll to position [1050, 0]
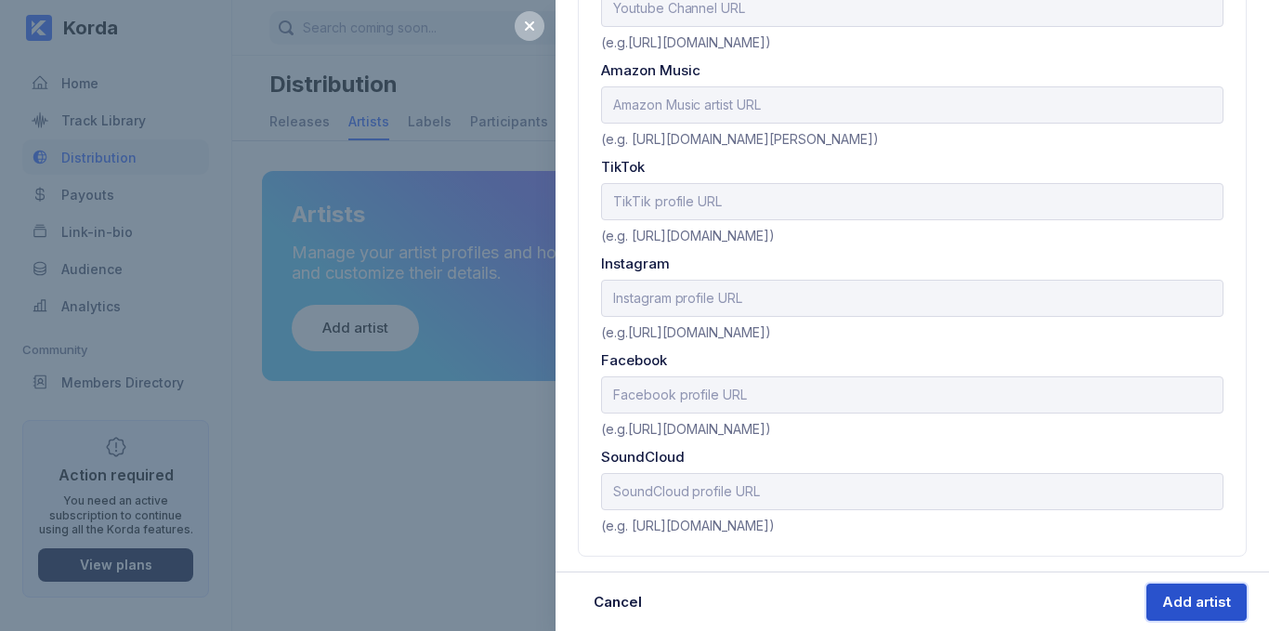
click at [1209, 609] on div "Add artist" at bounding box center [1196, 602] width 69 height 19
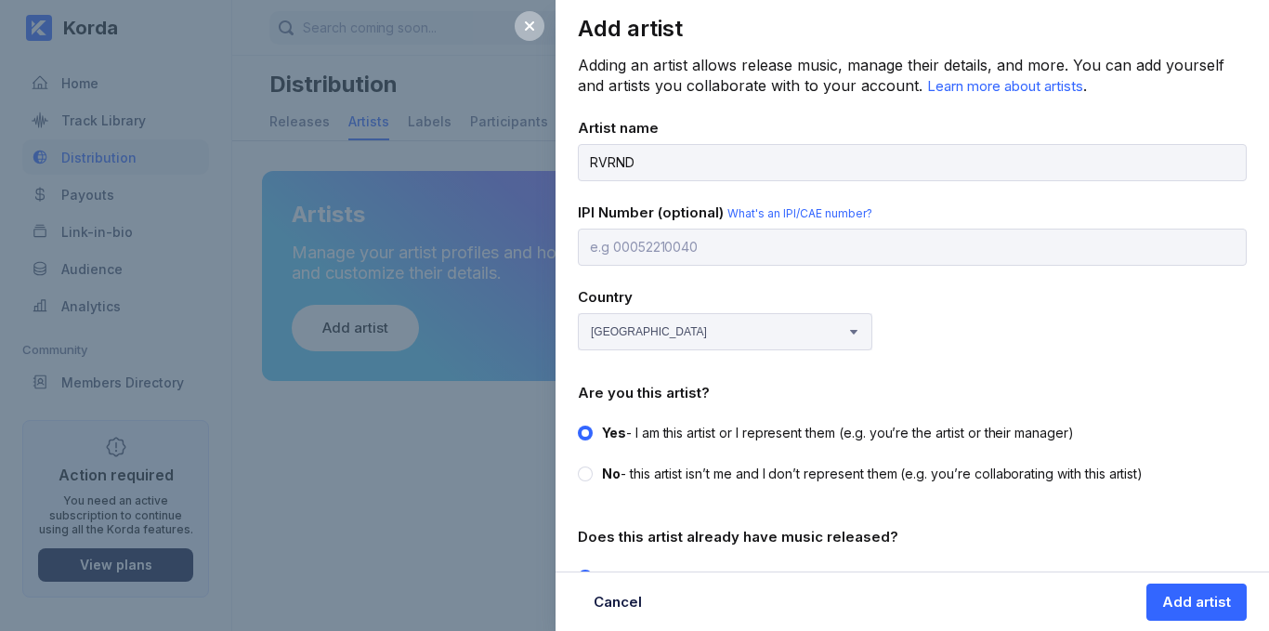
scroll to position [0, 0]
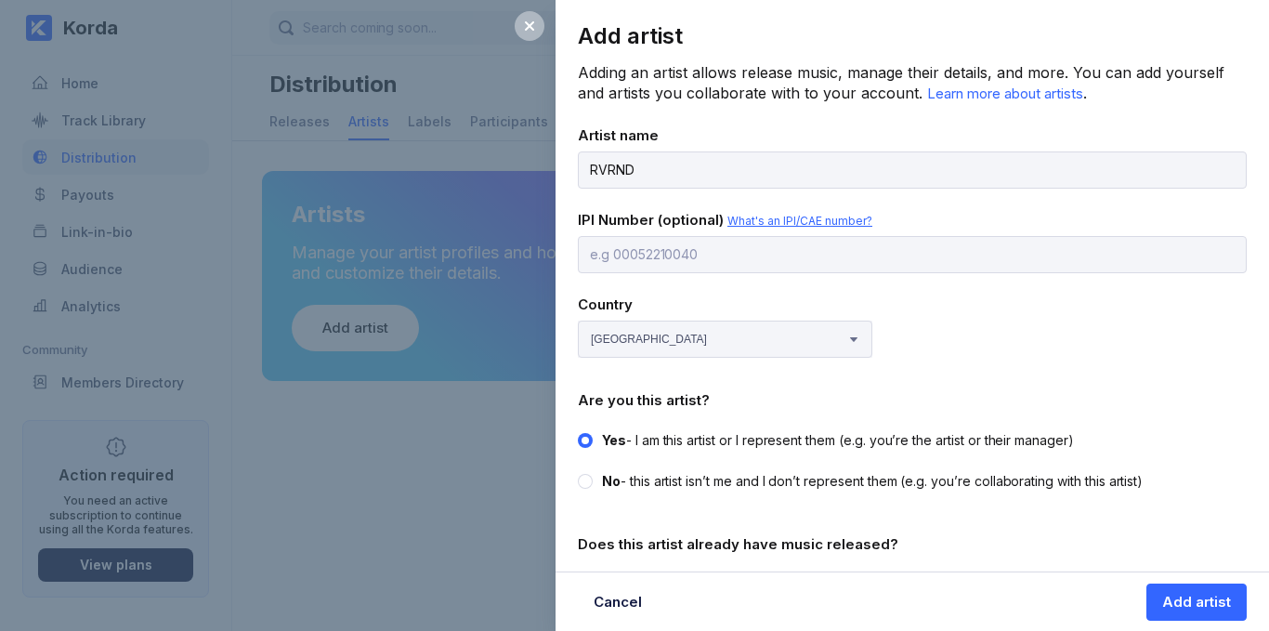
click at [795, 215] on span "What's an IPI/CAE number?" at bounding box center [799, 221] width 145 height 14
